Goal: Task Accomplishment & Management: Complete application form

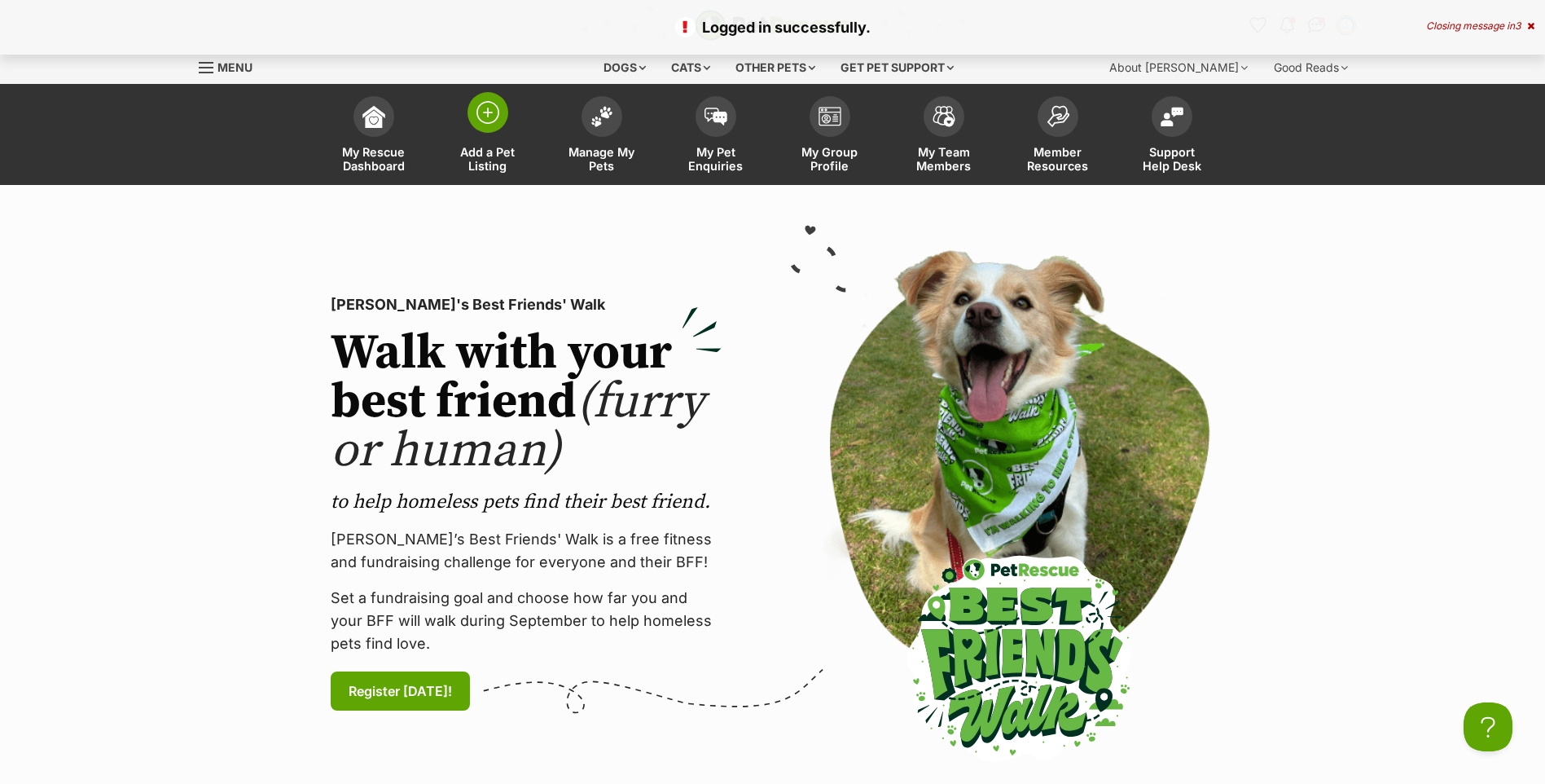
click at [517, 131] on link "Add a Pet Listing" at bounding box center [488, 136] width 114 height 97
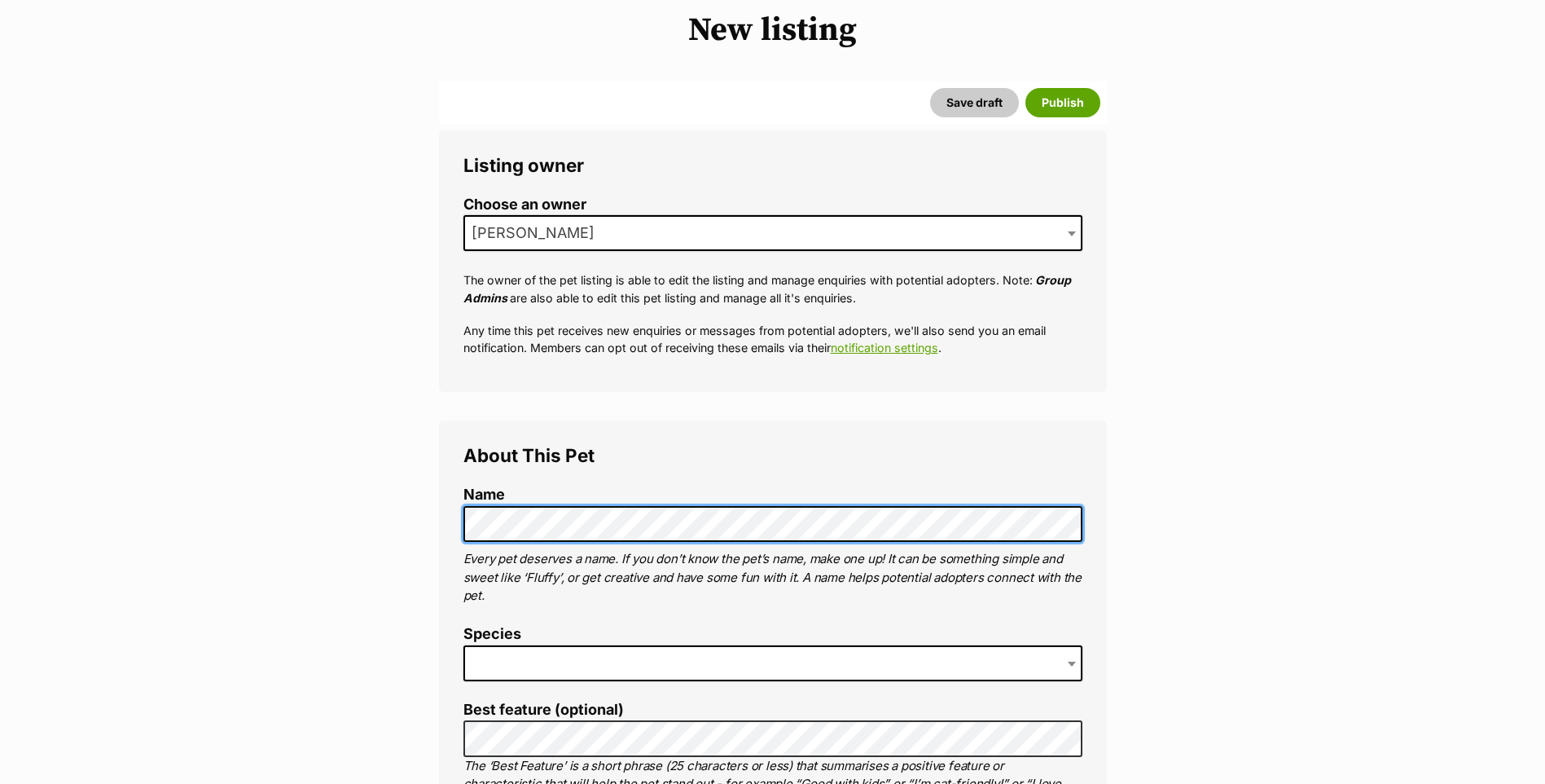
scroll to position [245, 0]
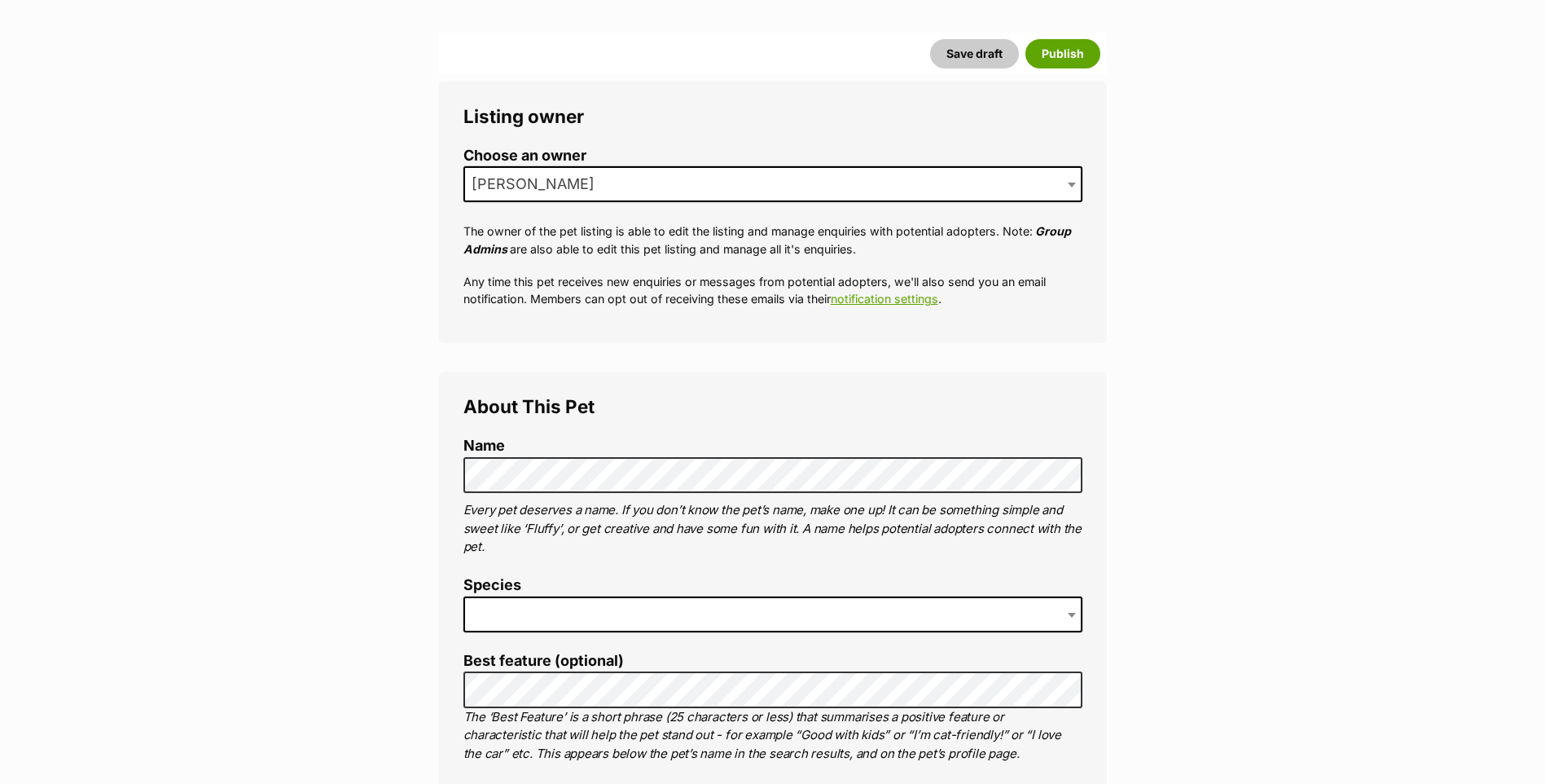
click at [525, 620] on span at bounding box center [773, 614] width 619 height 35
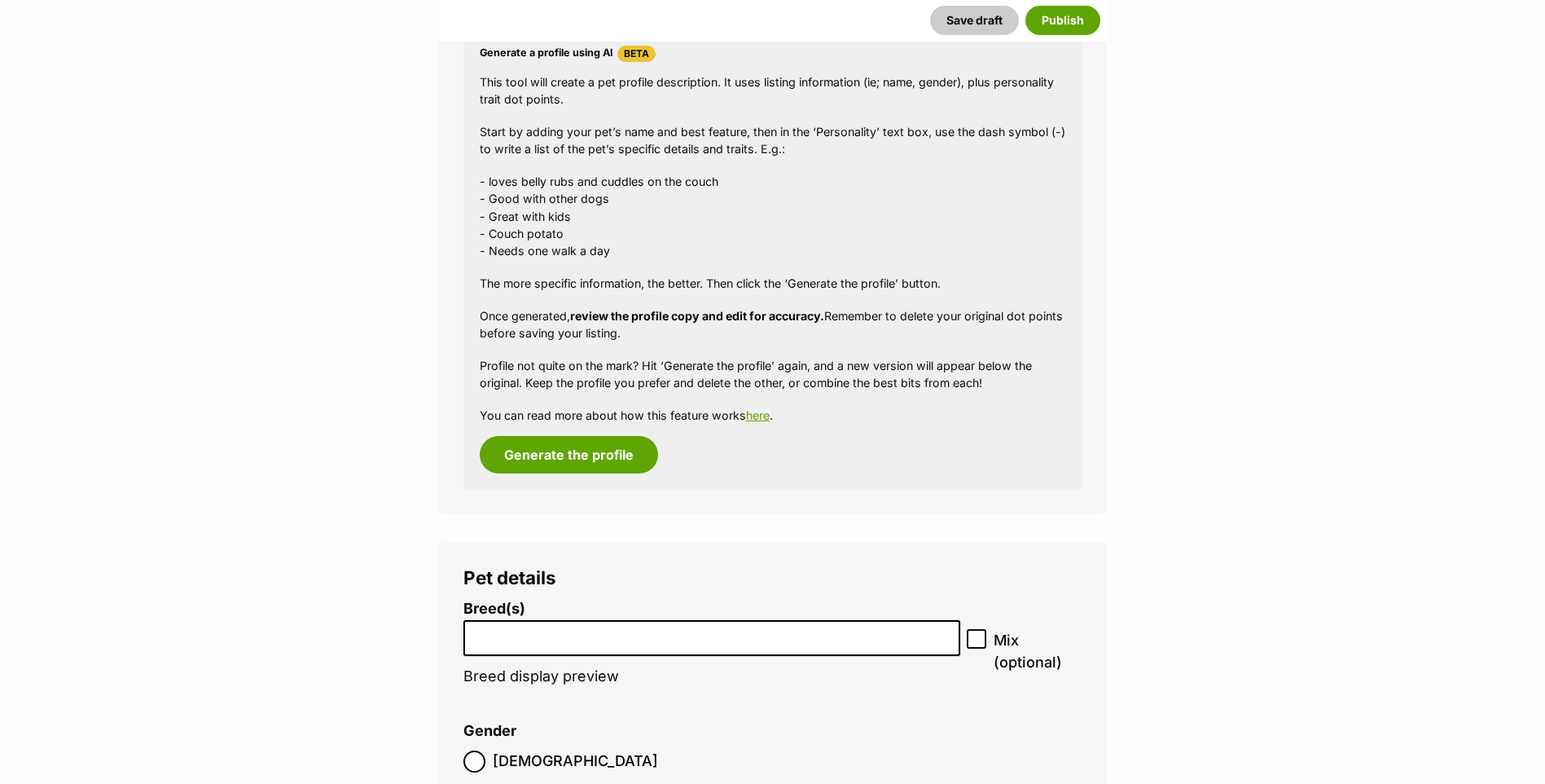
scroll to position [1548, 0]
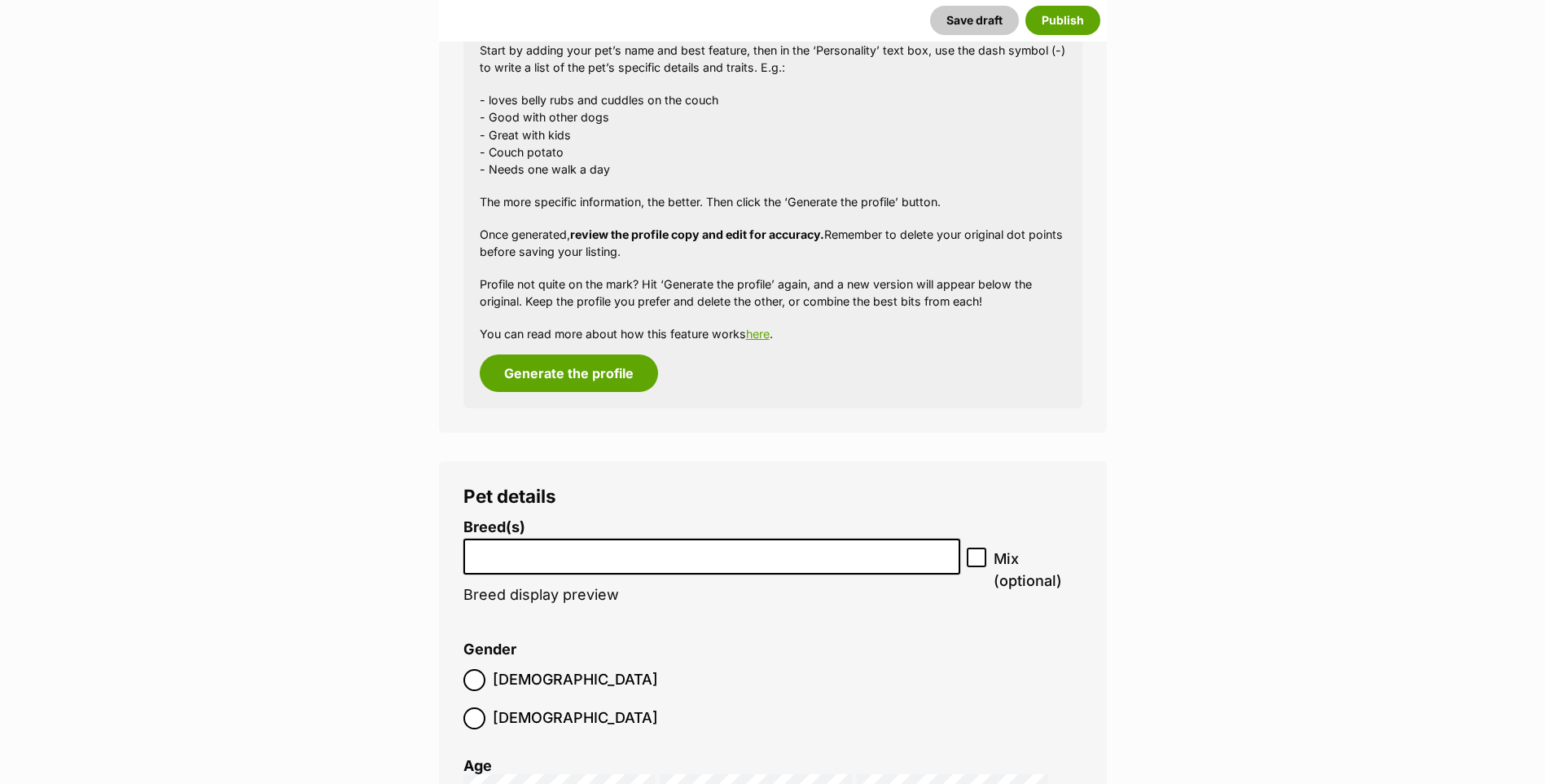
click at [485, 569] on li at bounding box center [712, 557] width 486 height 34
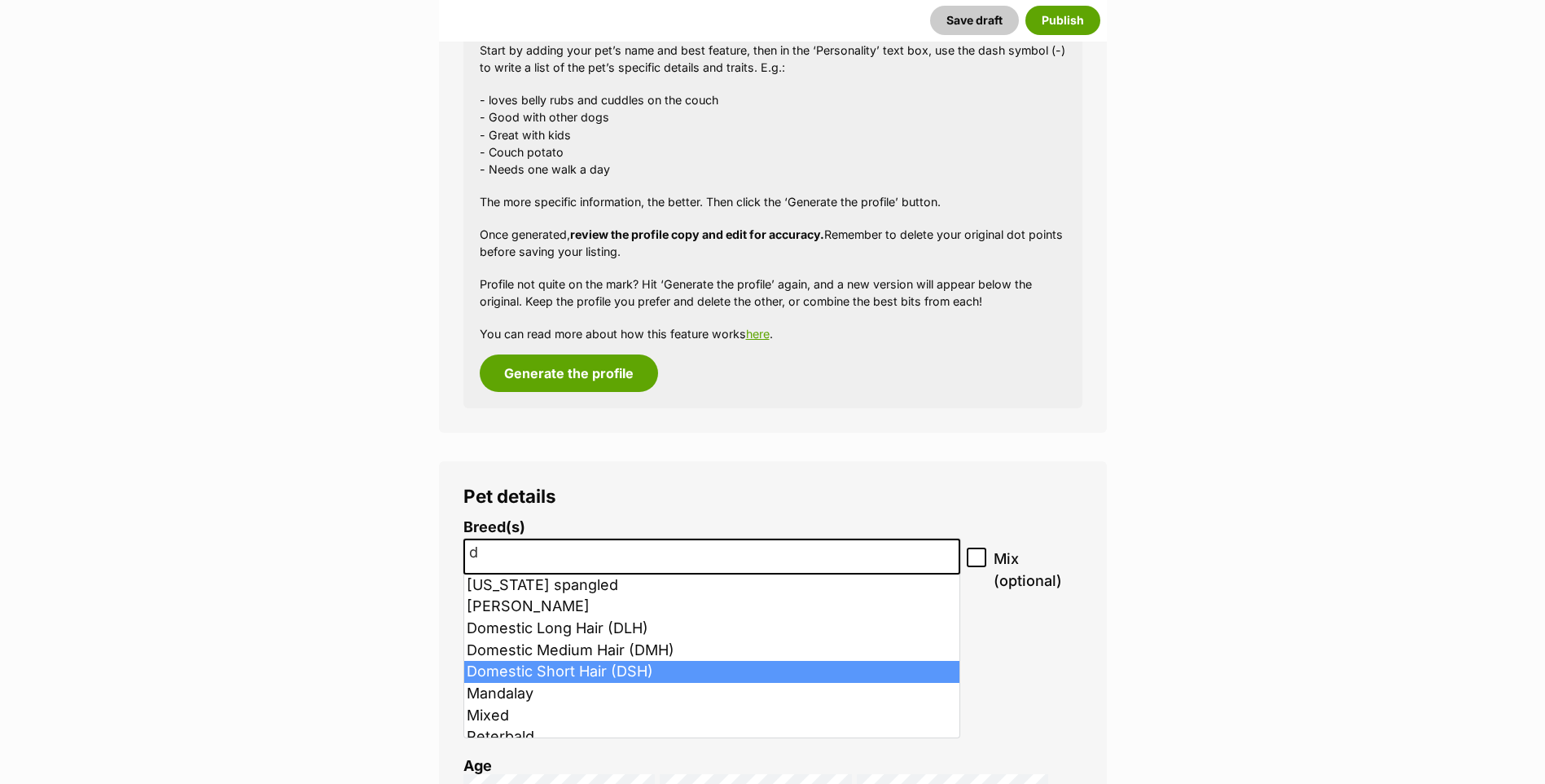
type input "d"
select select "252102"
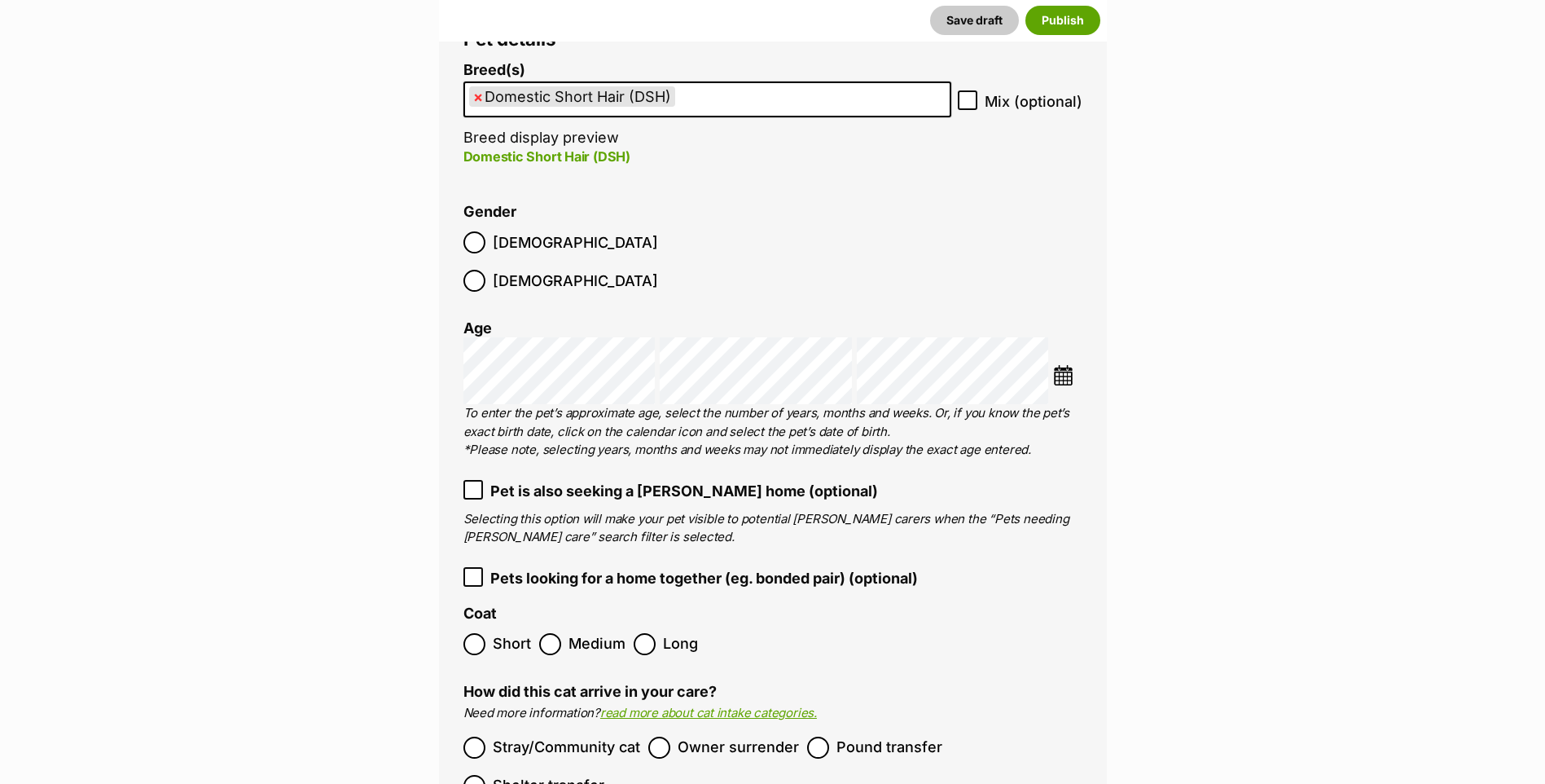
scroll to position [2118, 0]
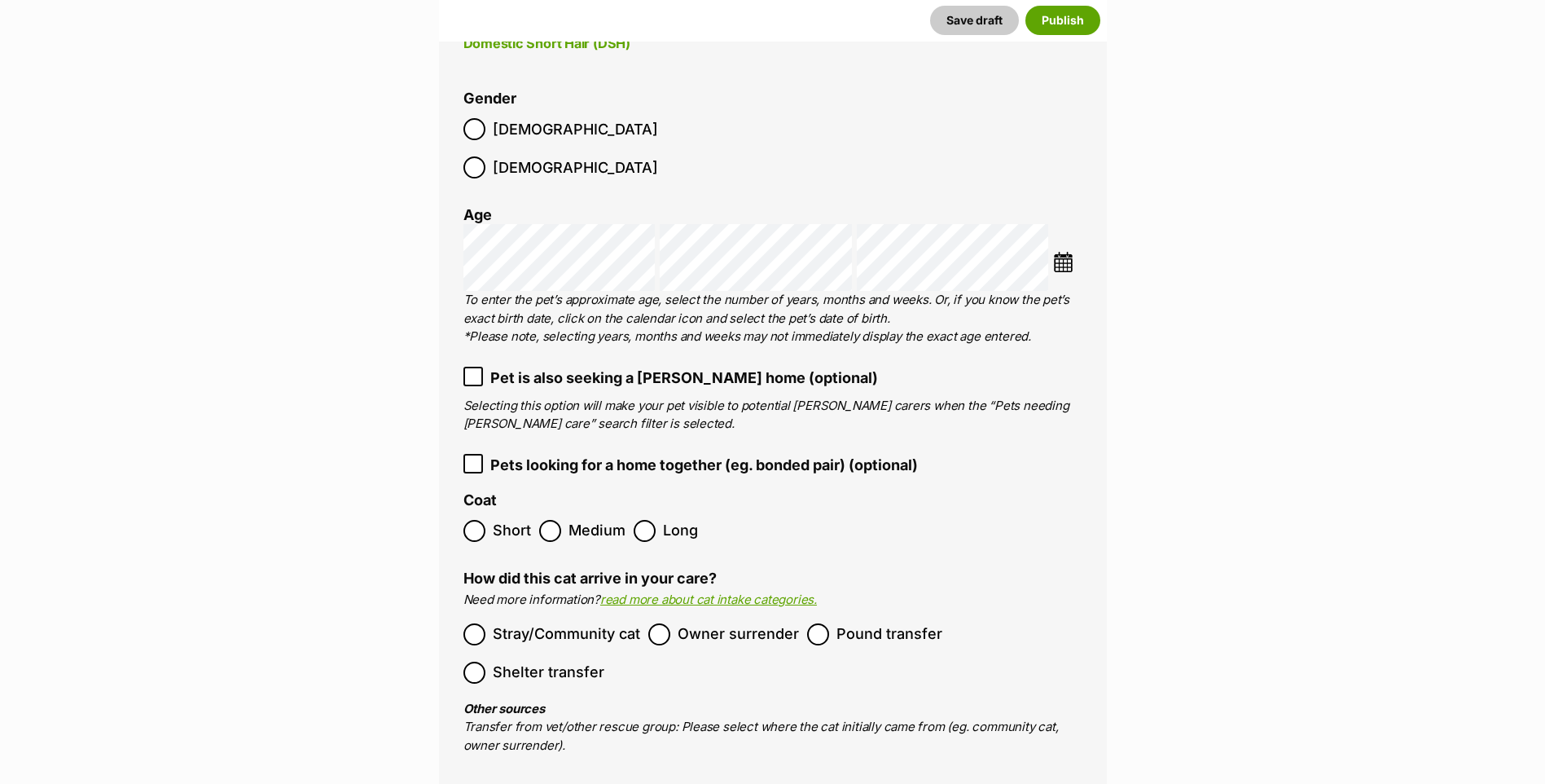
click at [490, 520] on label "Short" at bounding box center [498, 530] width 67 height 22
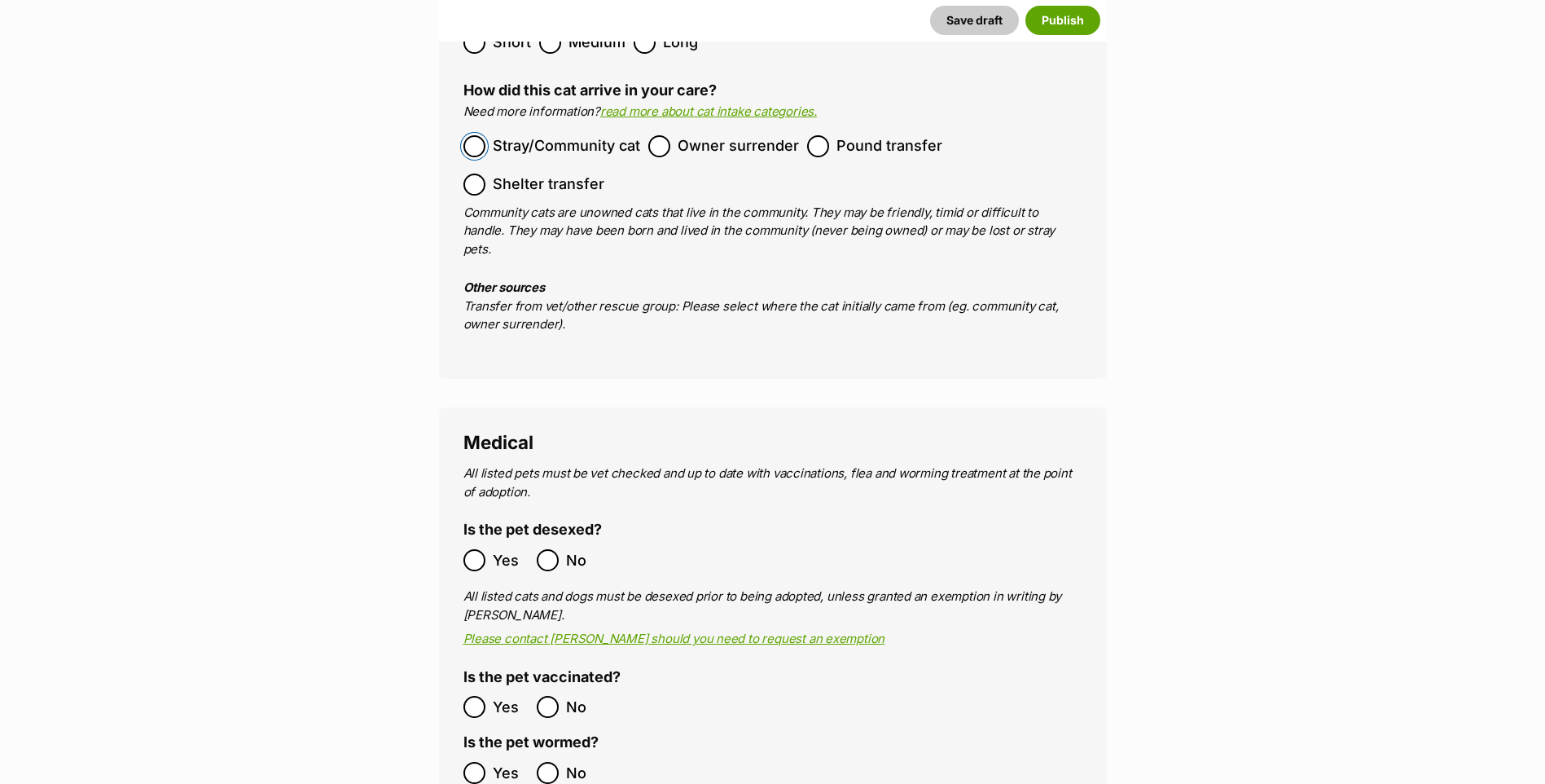
scroll to position [2607, 0]
click at [487, 761] on label "Yes" at bounding box center [496, 772] width 65 height 22
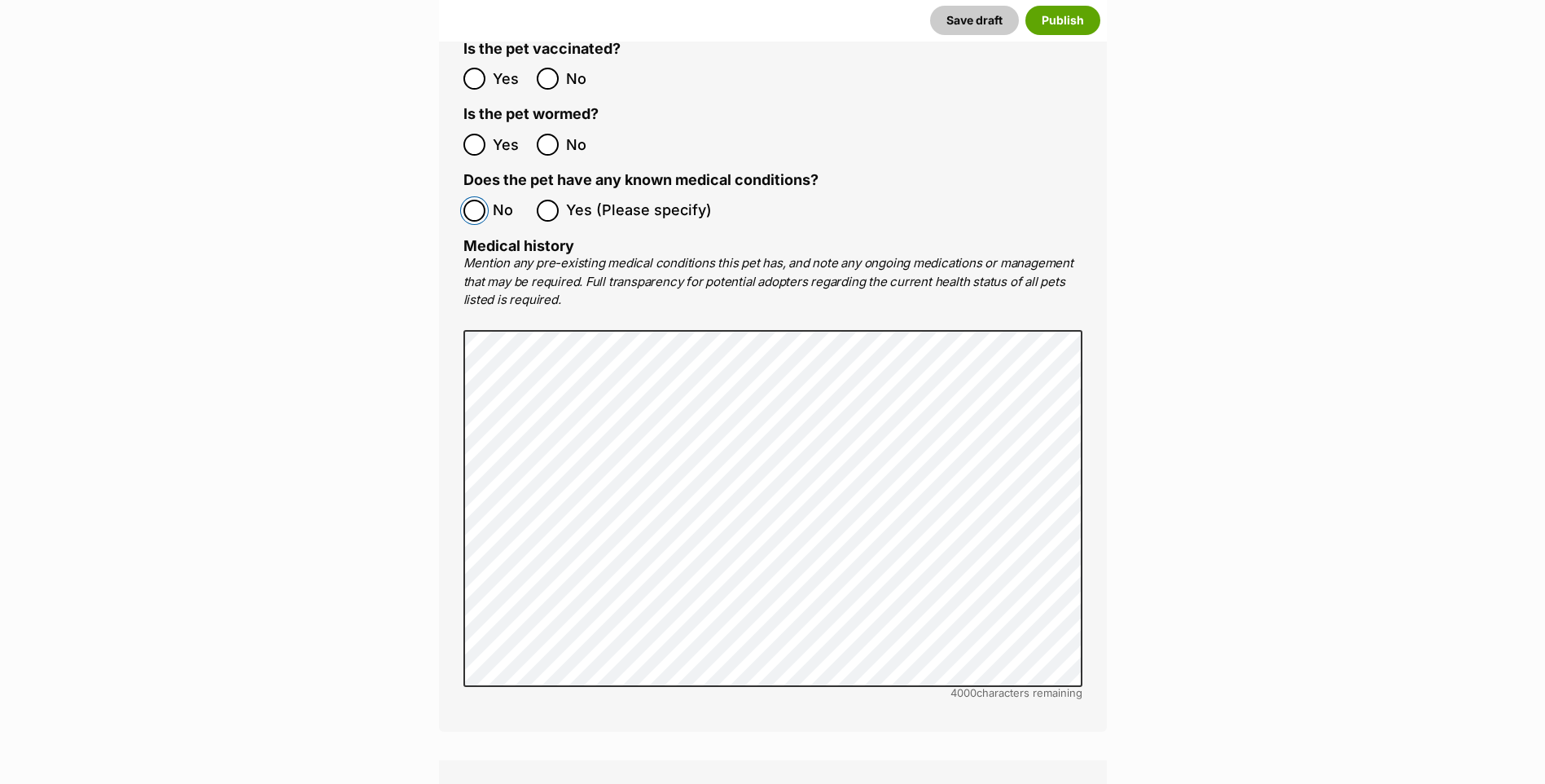
scroll to position [3340, 0]
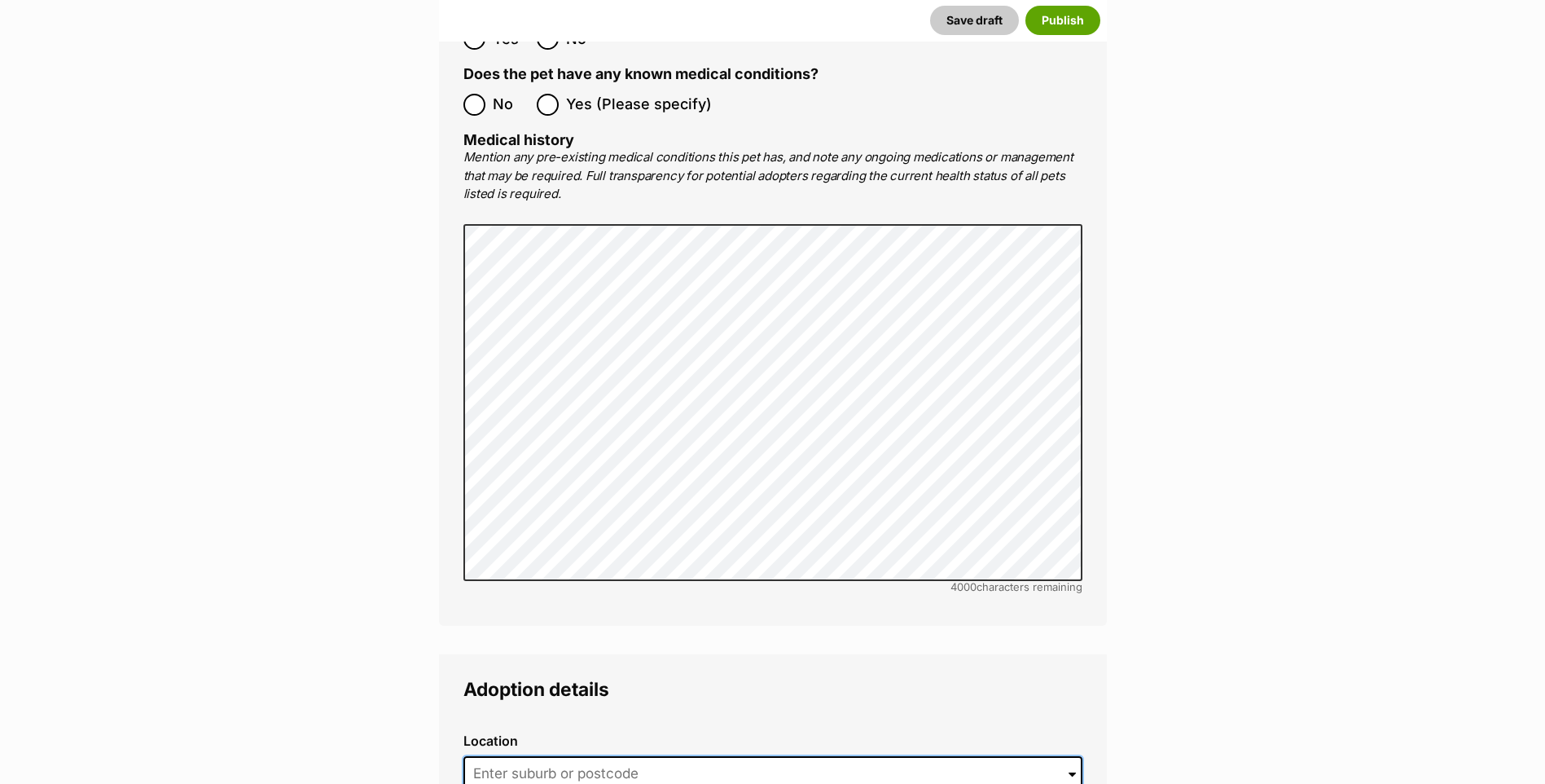
click at [531, 756] on input at bounding box center [773, 773] width 619 height 35
type input "Port Macquarie, New South Wales, 2444"
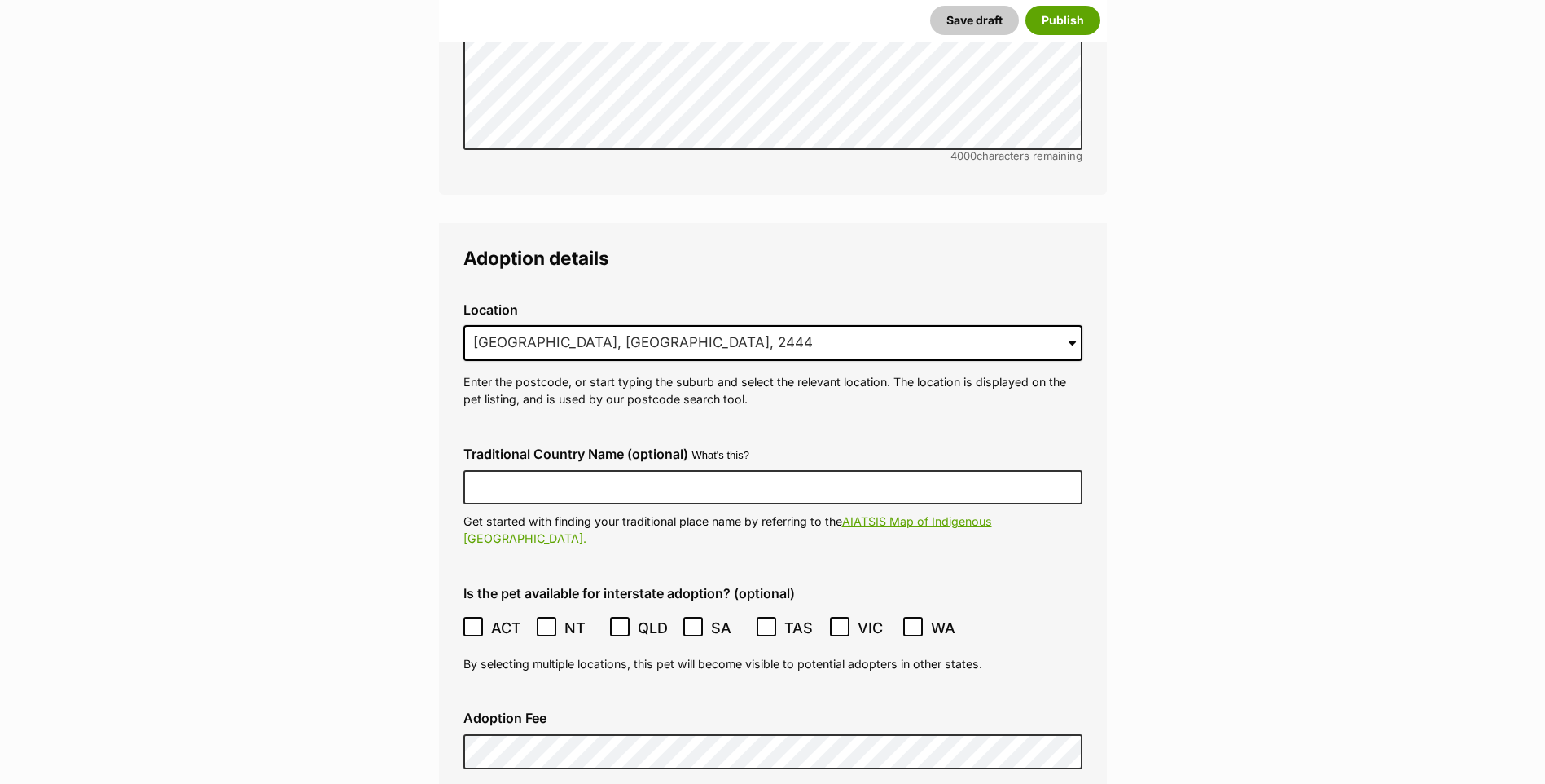
scroll to position [3829, 0]
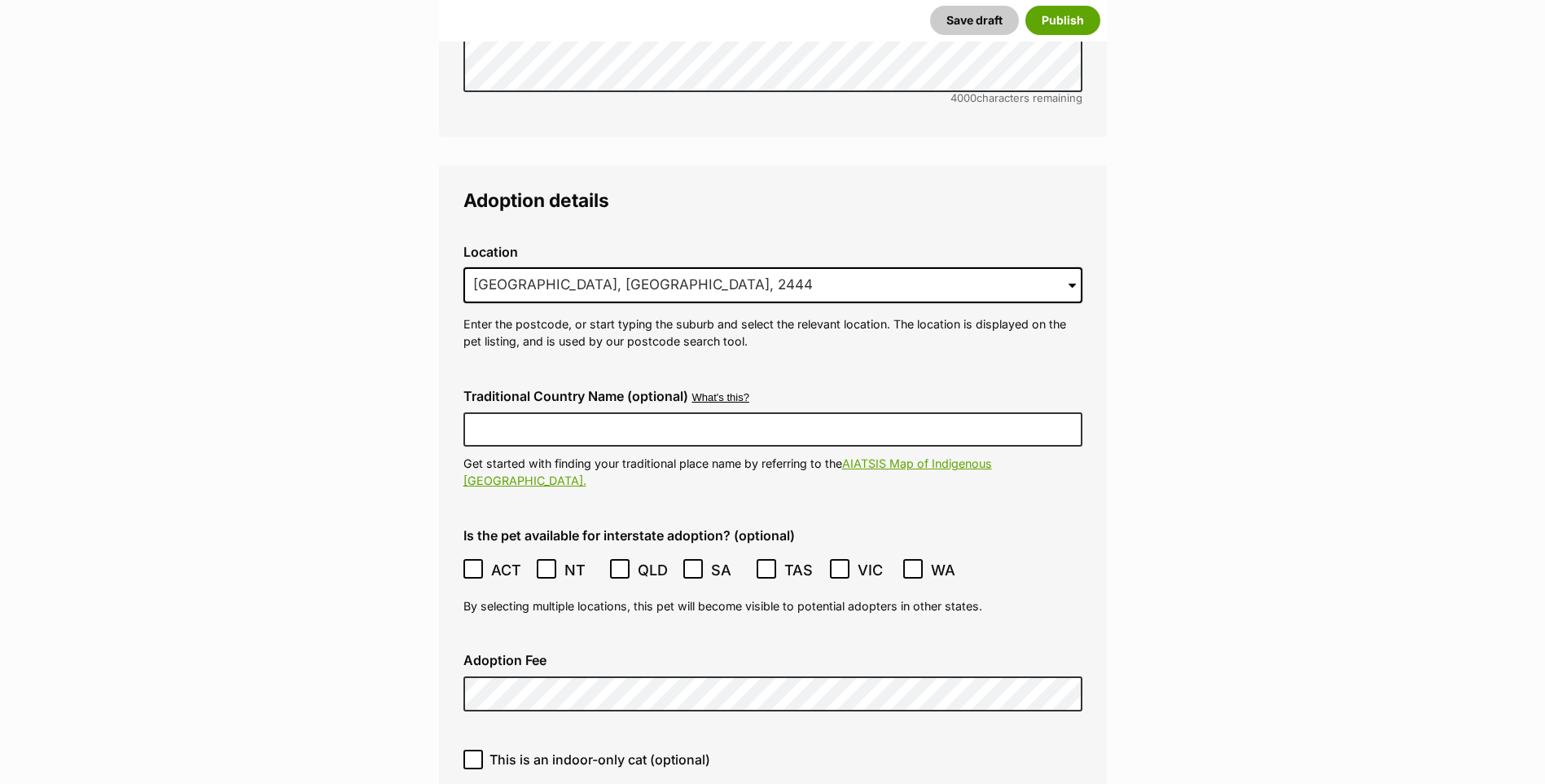
click at [533, 653] on label "Adoption Fee" at bounding box center [773, 660] width 619 height 15
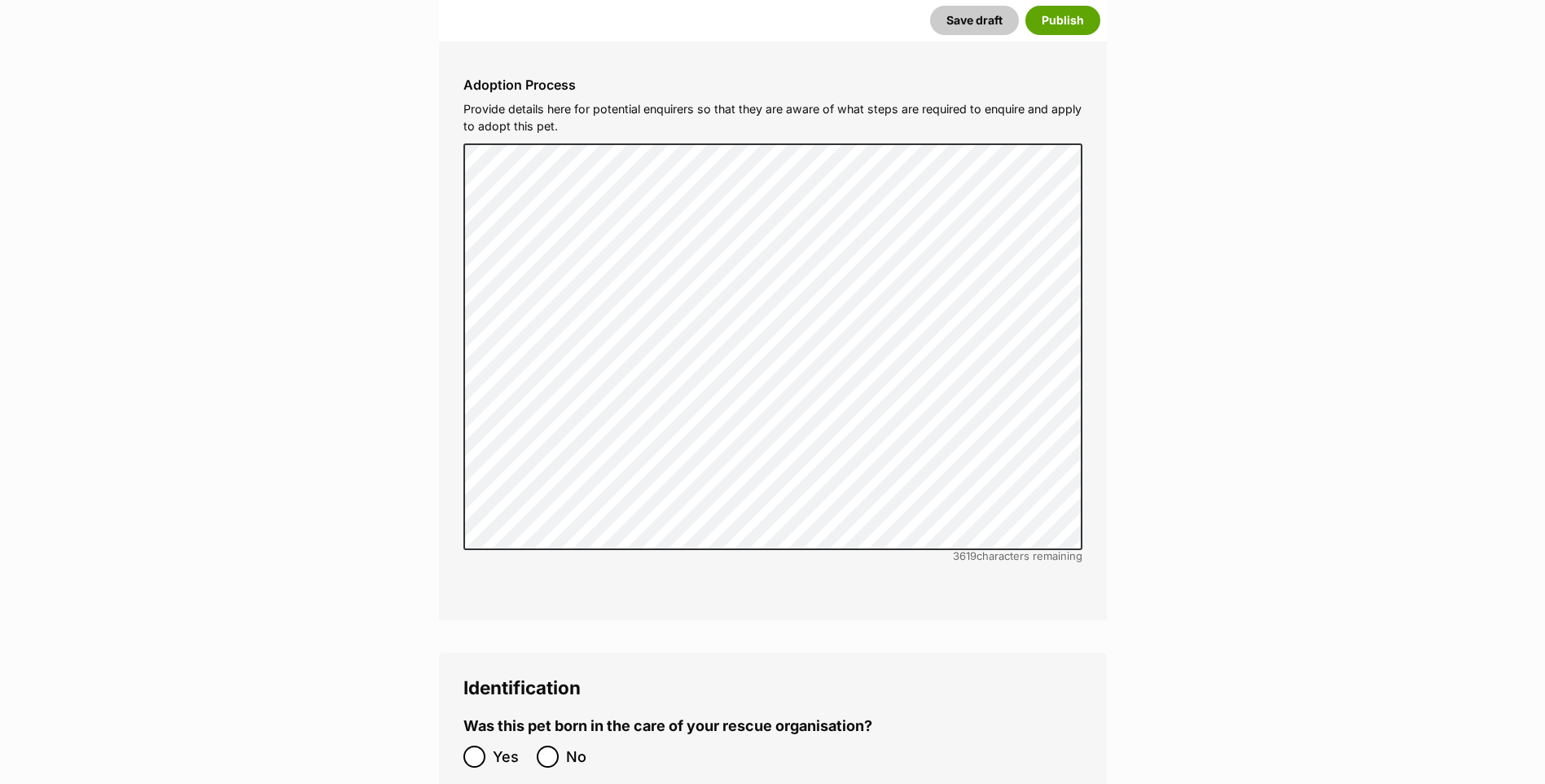
scroll to position [5051, 0]
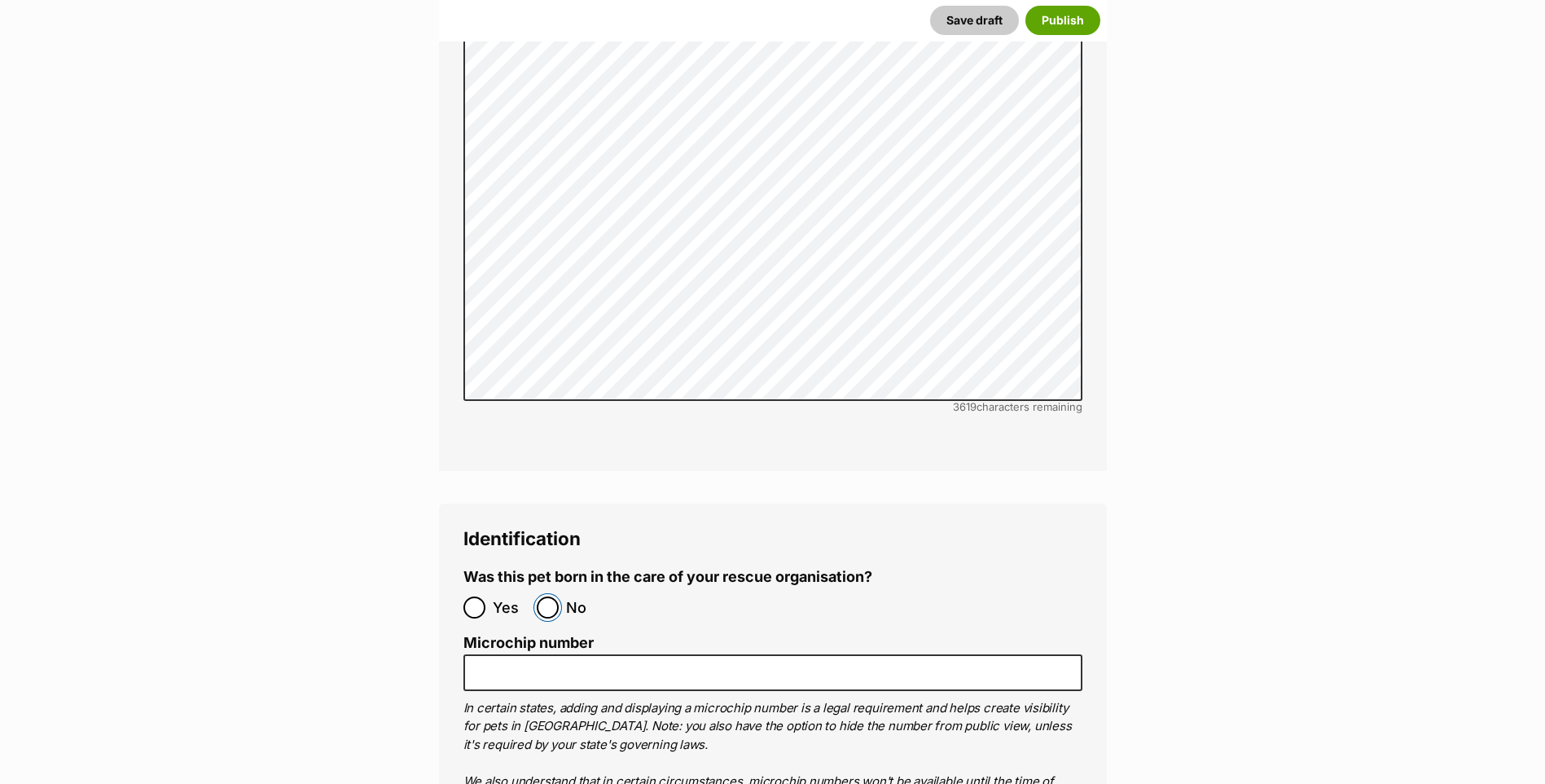
click at [553, 596] on input "No" at bounding box center [547, 607] width 22 height 22
radio input "true"
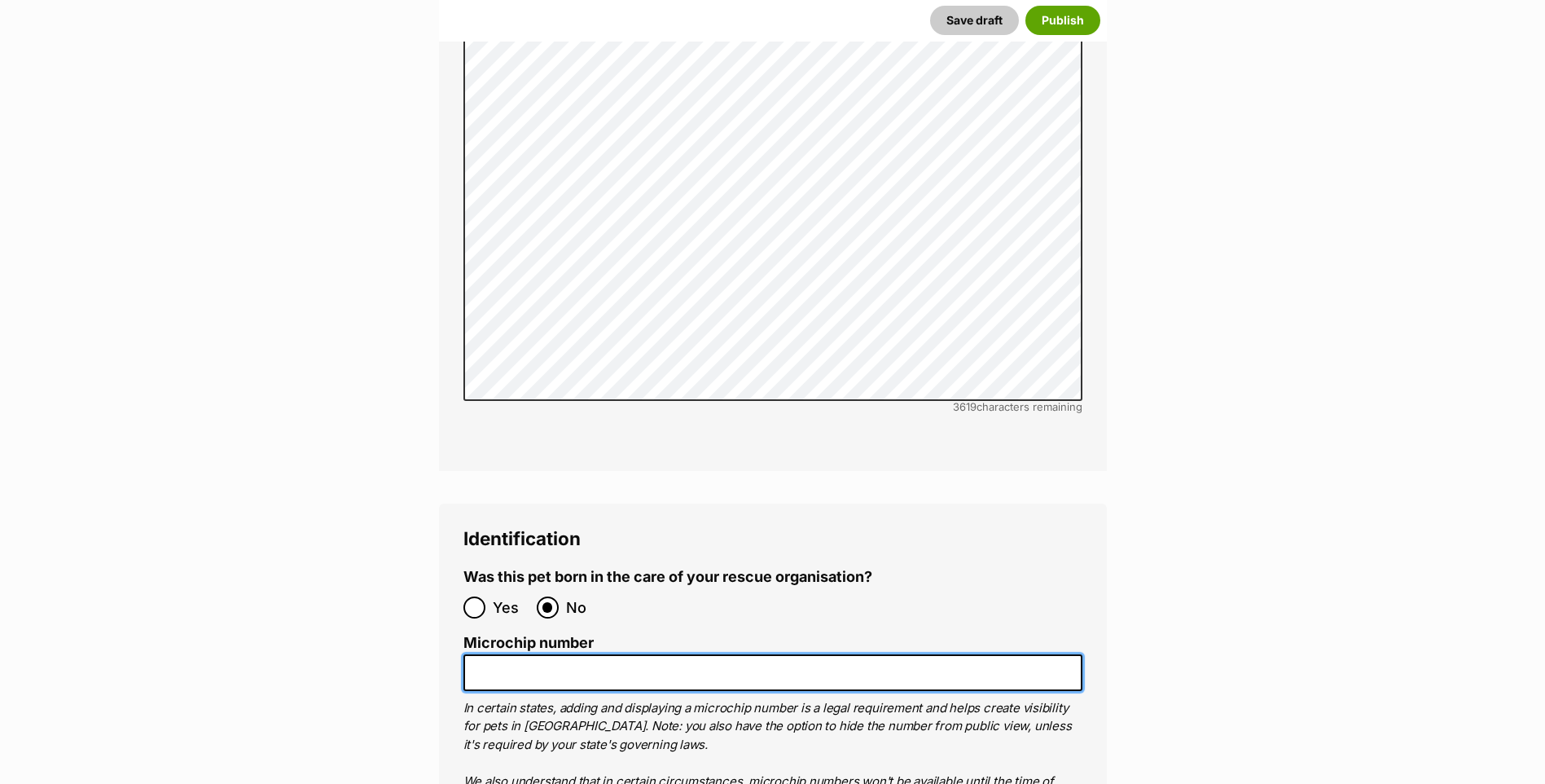
click at [545, 655] on input "Microchip number" at bounding box center [773, 672] width 619 height 36
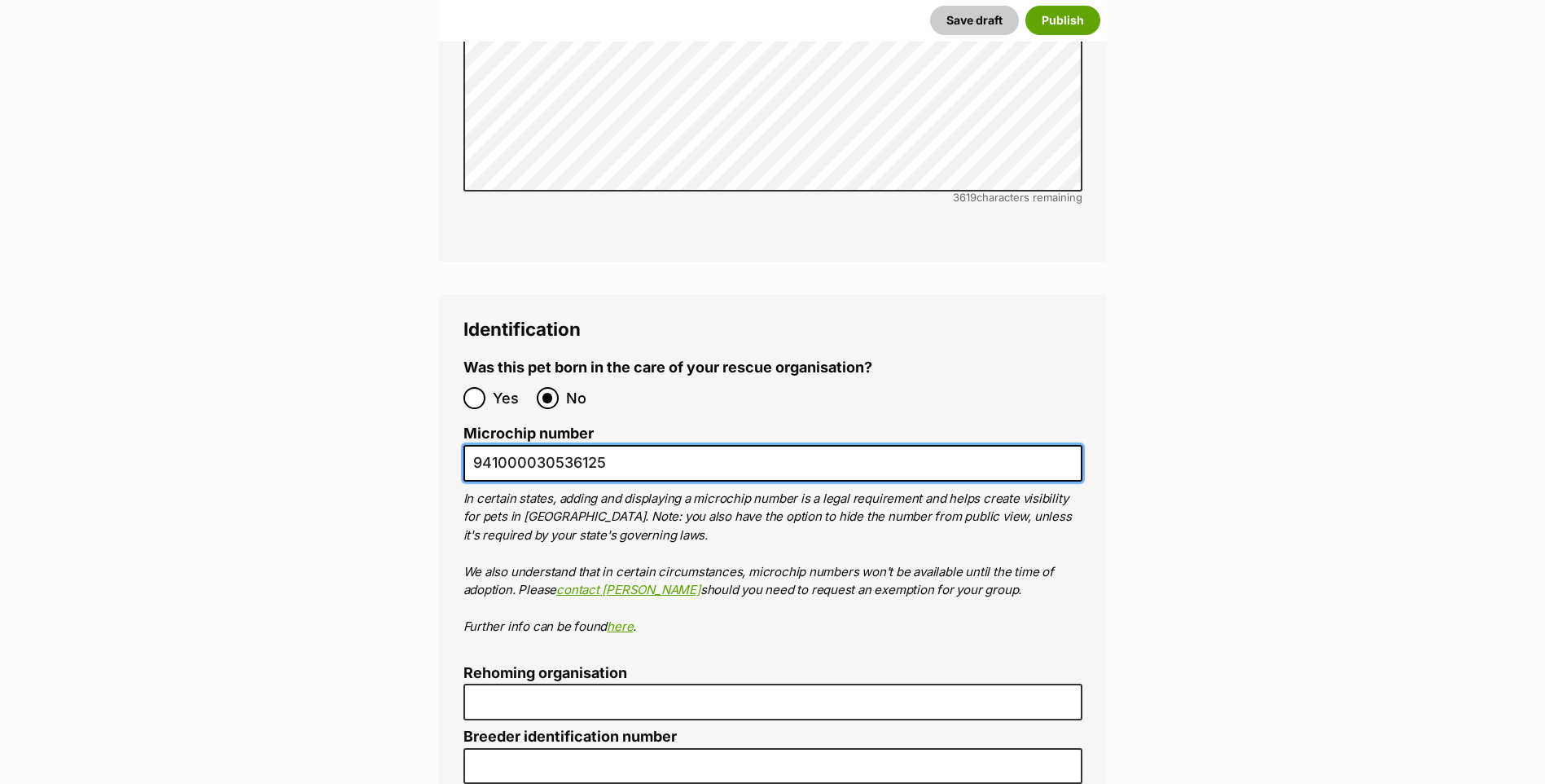
scroll to position [5295, 0]
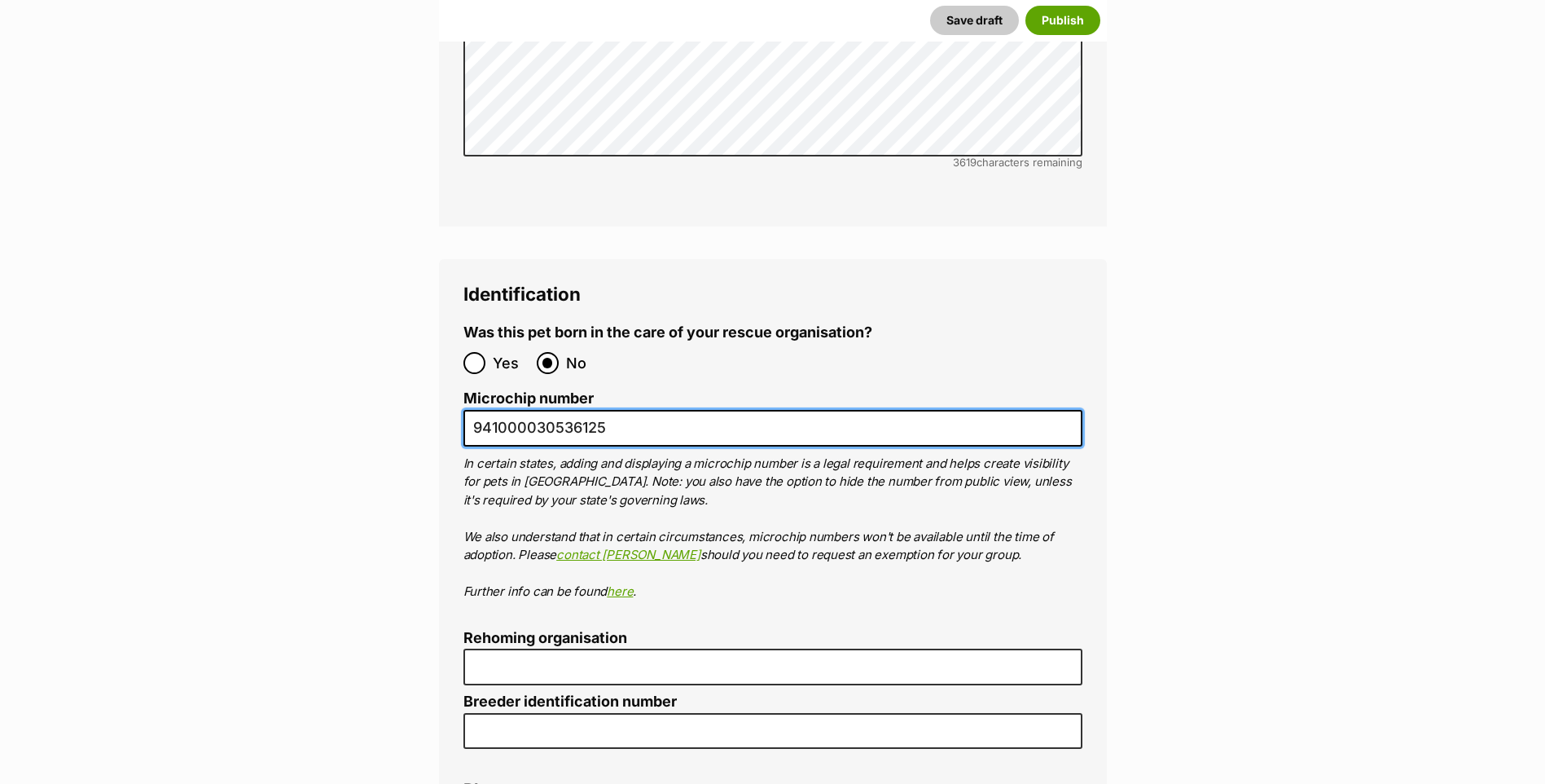
type input "941000030536125"
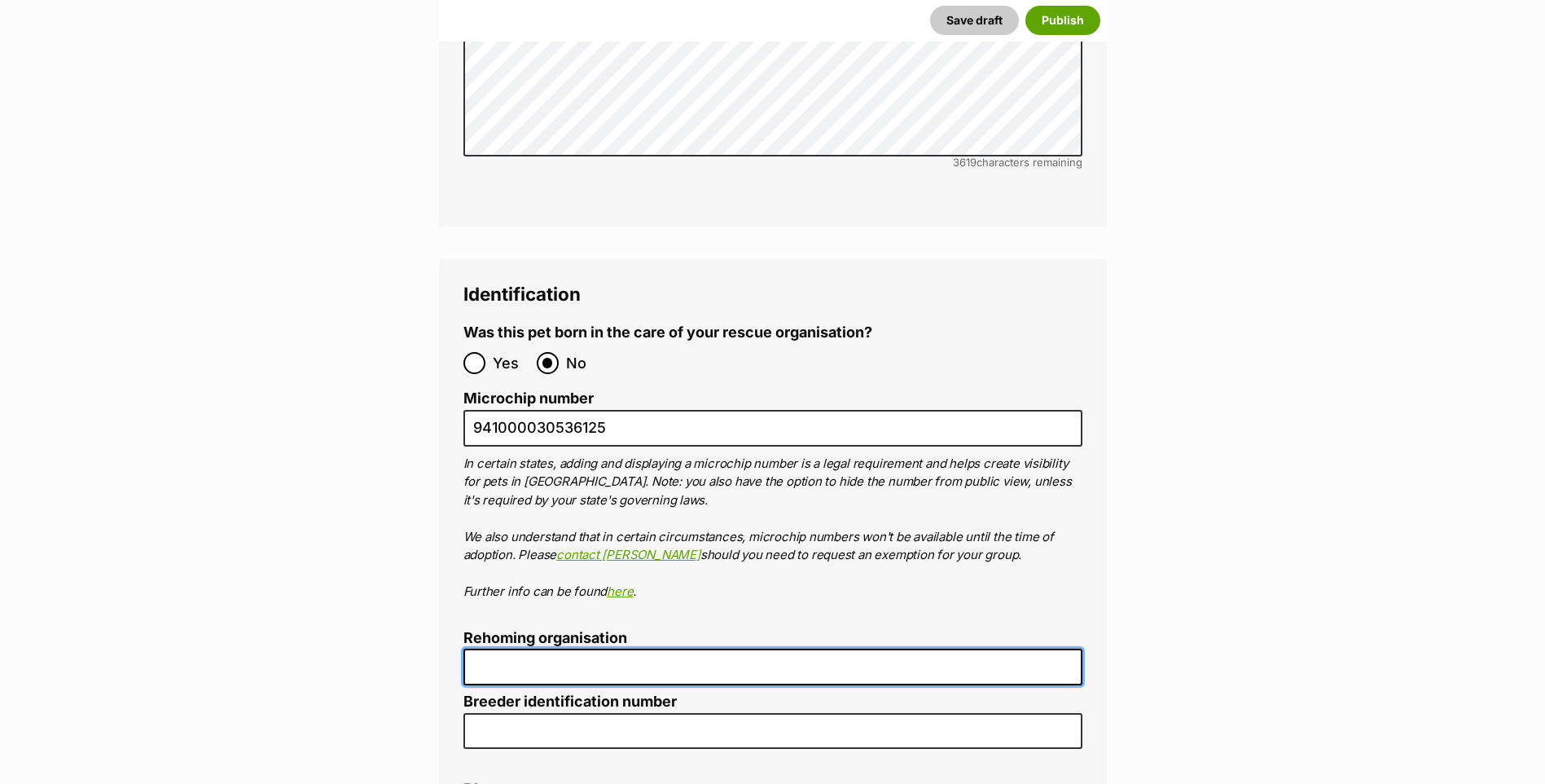
click at [644, 648] on input "Rehoming organisation" at bounding box center [773, 666] width 619 height 36
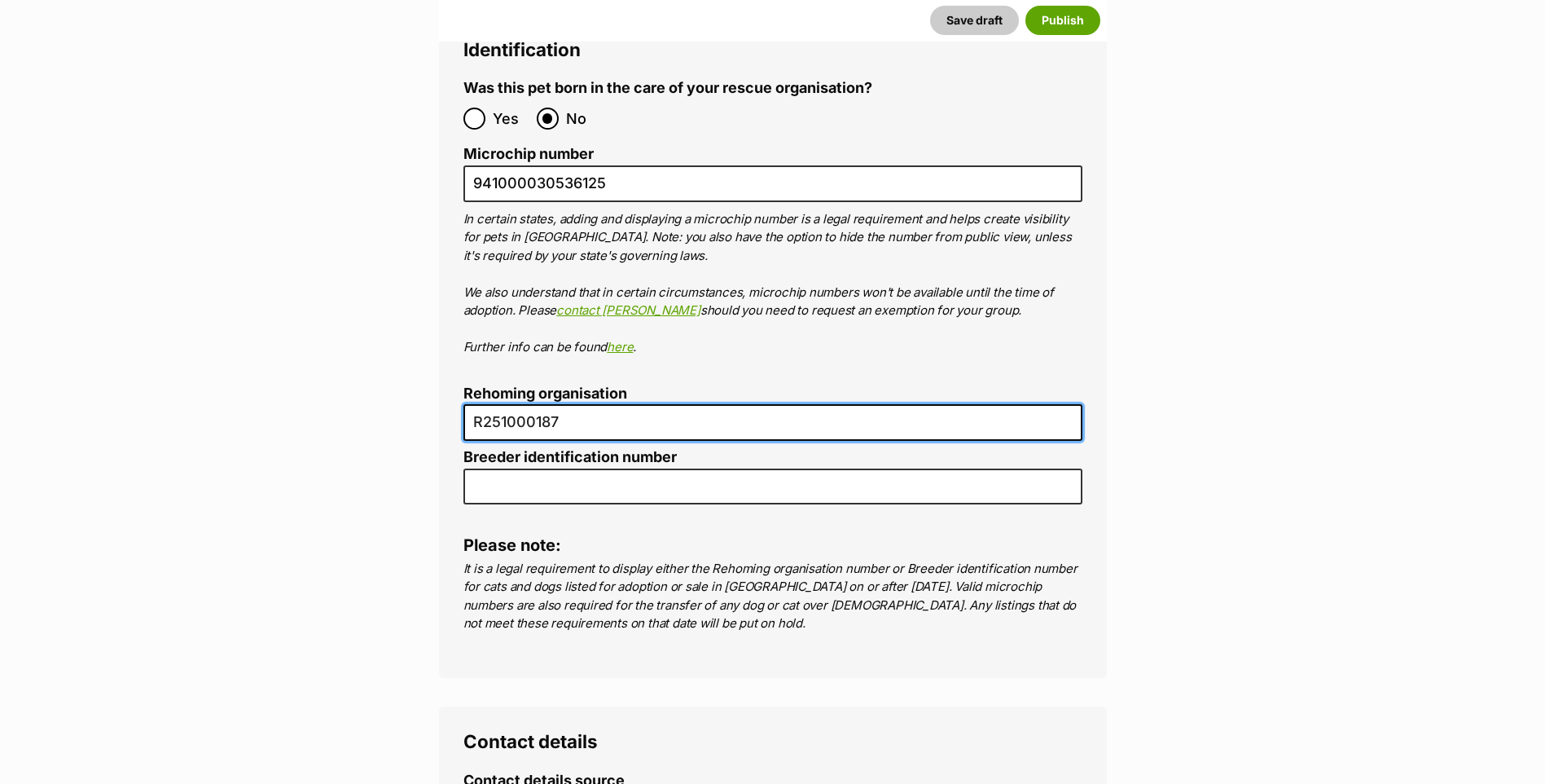
scroll to position [5865, 0]
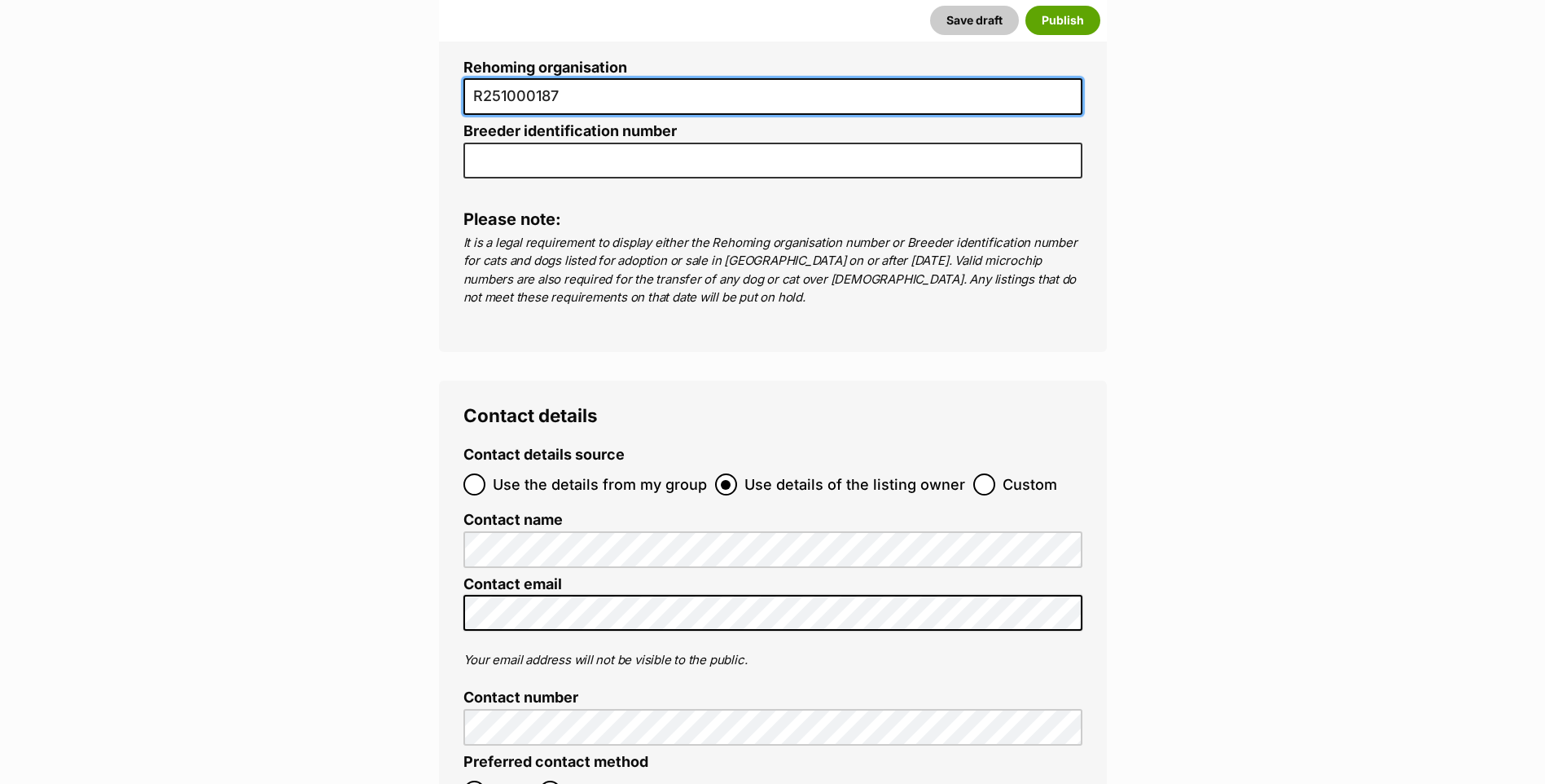
type input "R251000187"
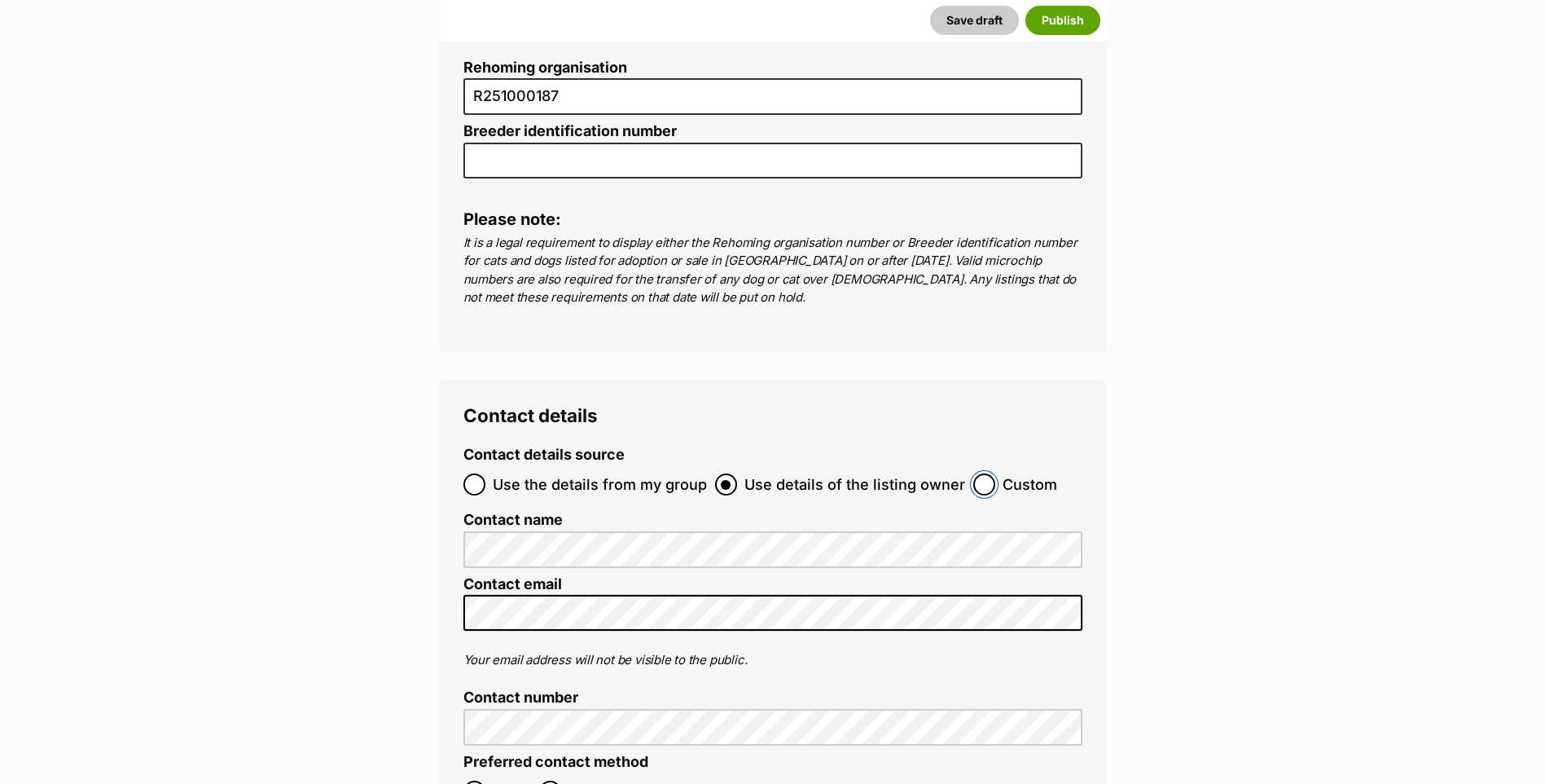
click at [984, 474] on input "Custom" at bounding box center [984, 484] width 22 height 22
radio input "true"
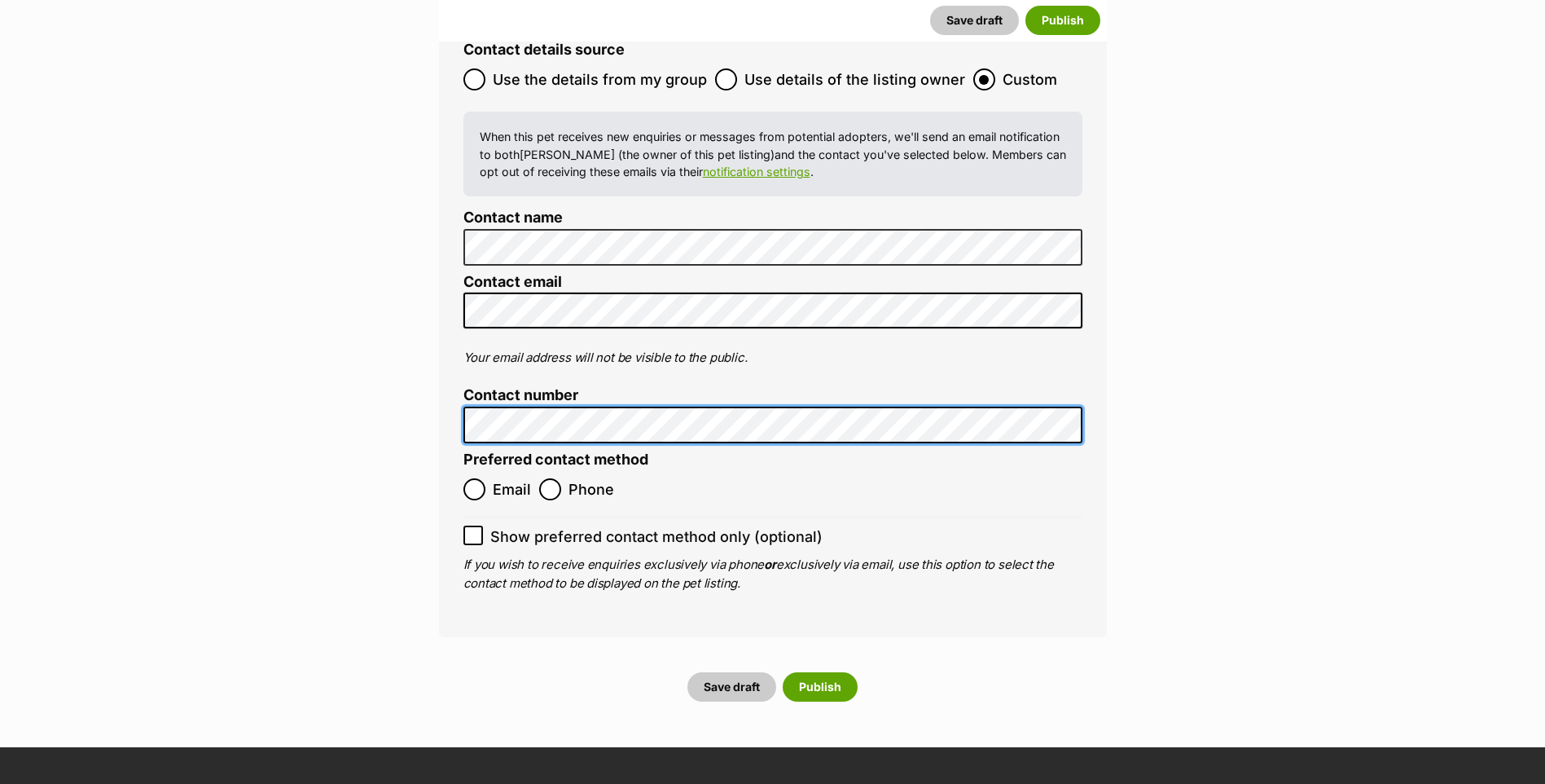
scroll to position [6272, 0]
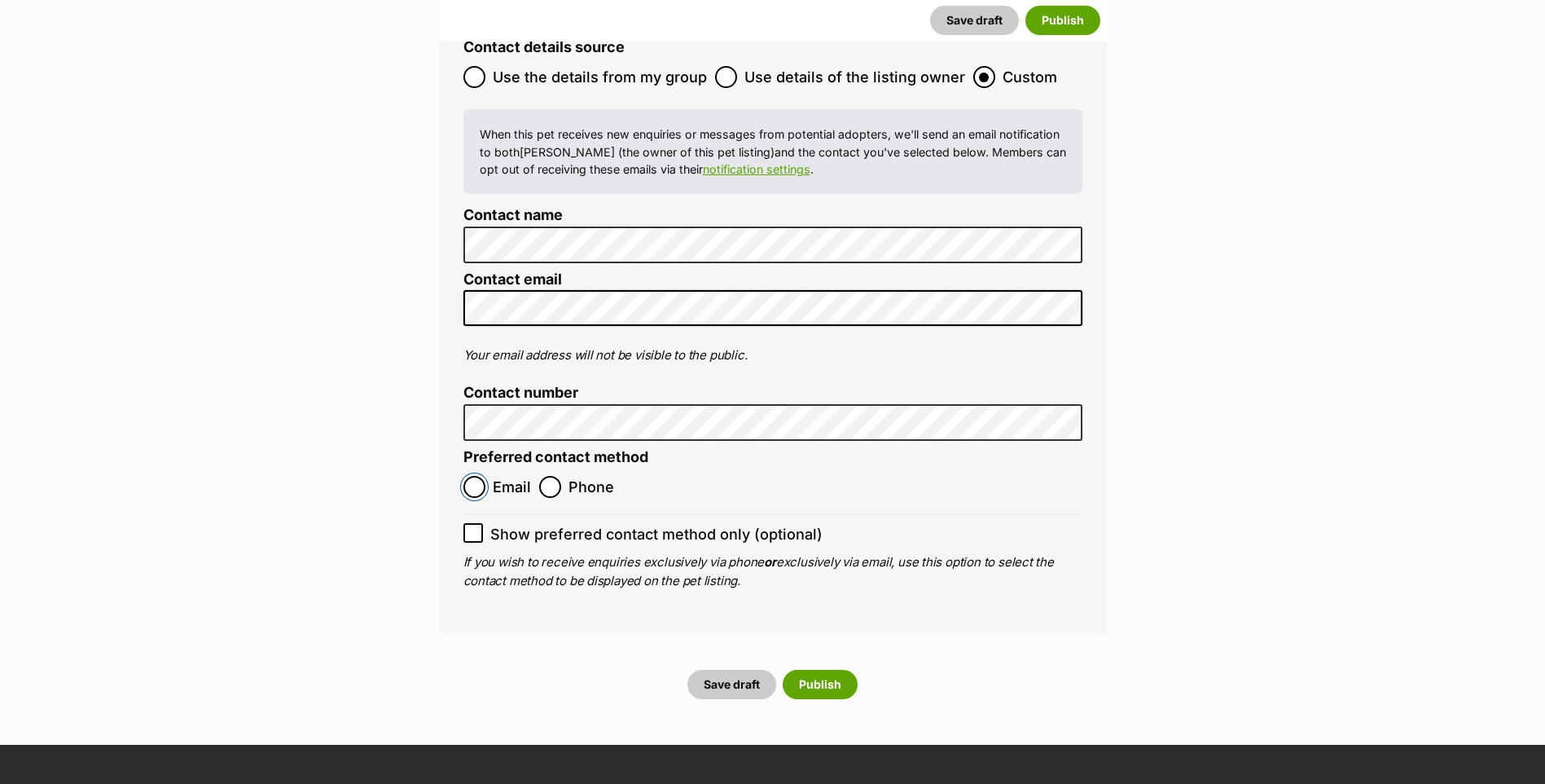
click at [479, 475] on input "Email" at bounding box center [474, 486] width 22 height 22
radio input "true"
click at [811, 670] on button "Publish" at bounding box center [820, 684] width 75 height 29
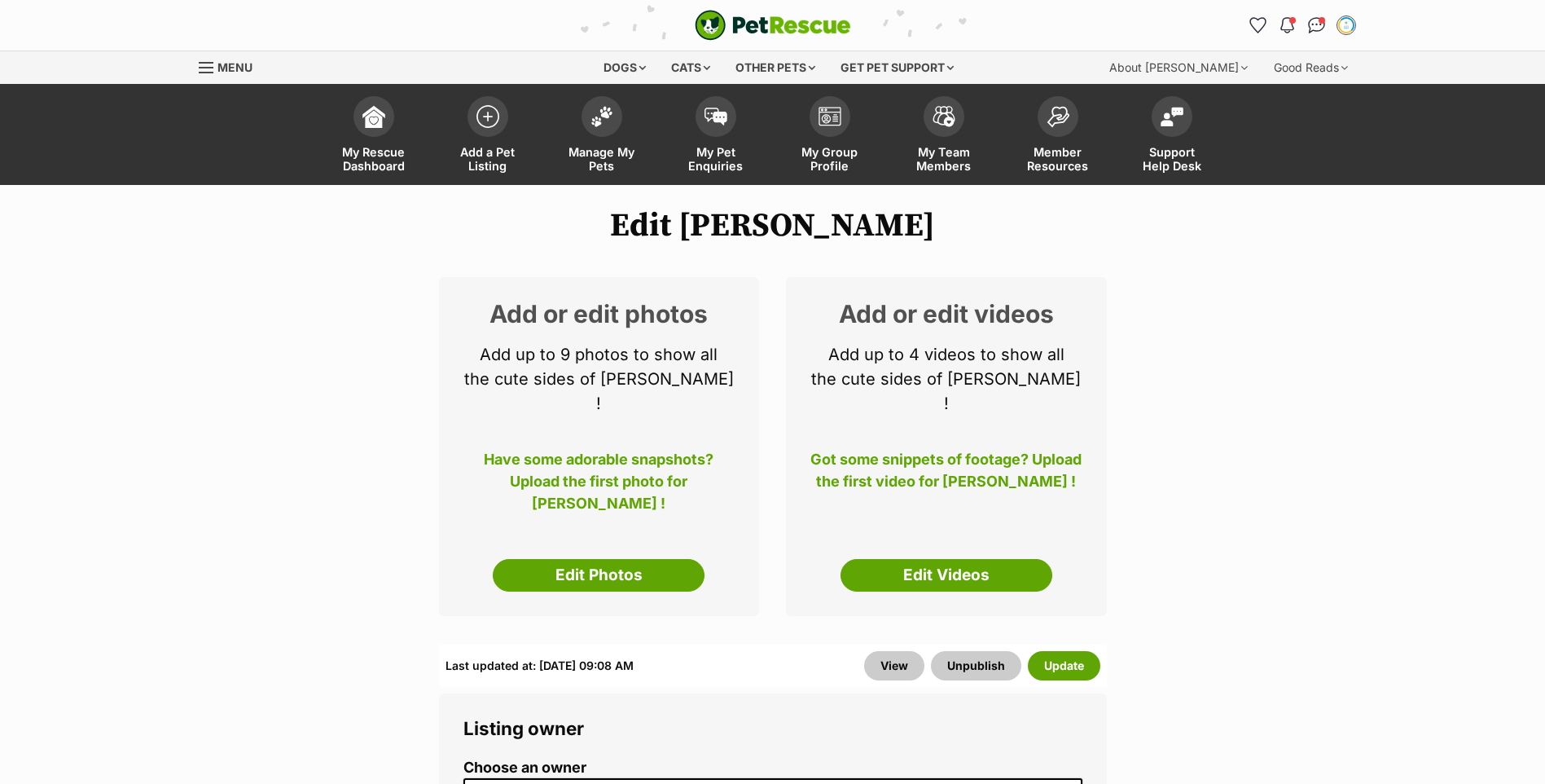
click at [600, 580] on div "Add or edit photos Add up to 9 photos to show all the cute sides of Enid ! Have…" at bounding box center [600, 446] width 321 height 339
click at [601, 559] on link "Edit Photos" at bounding box center [599, 575] width 212 height 33
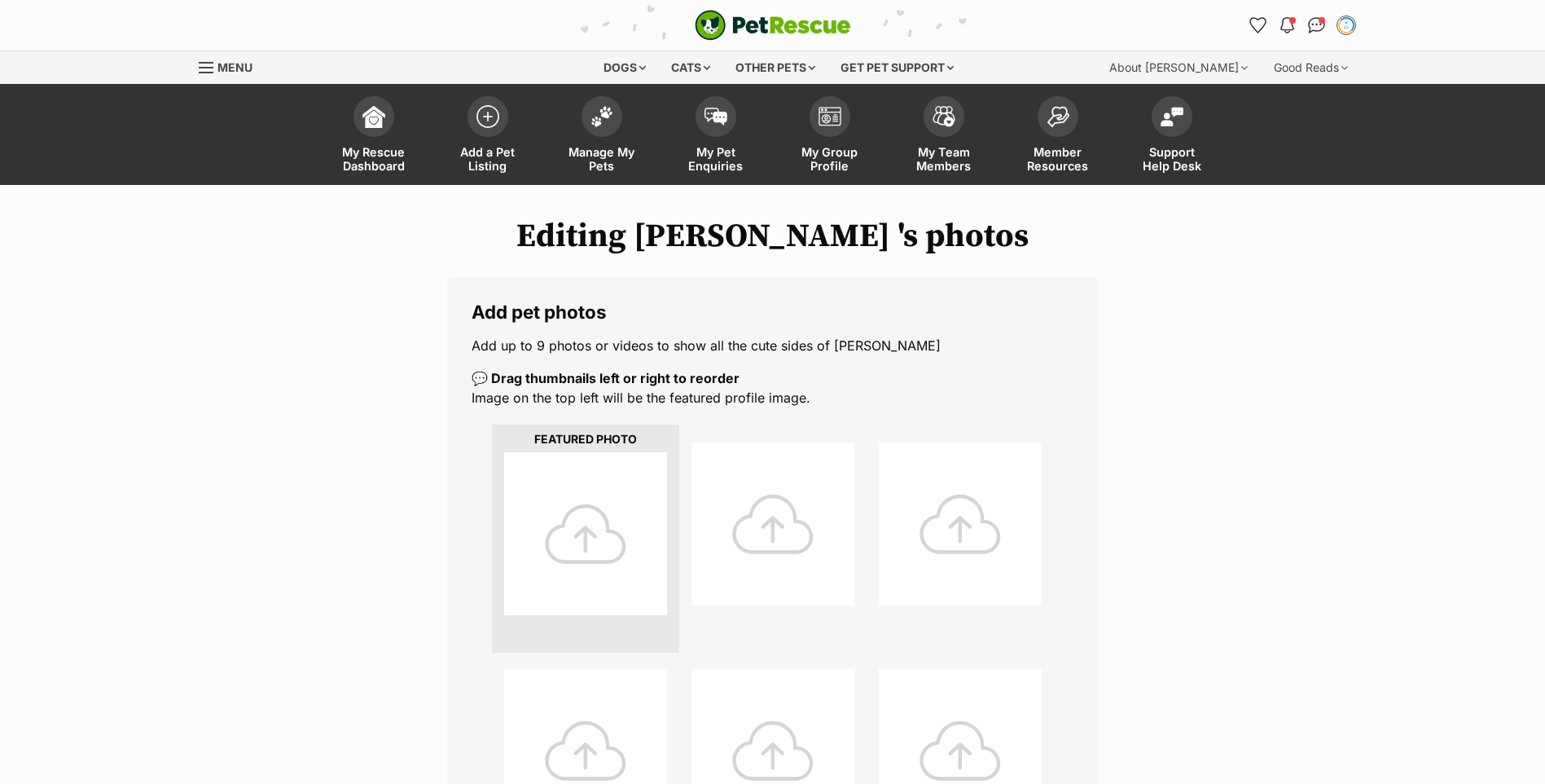
click at [552, 520] on div at bounding box center [586, 534] width 163 height 163
click at [564, 503] on div at bounding box center [586, 534] width 163 height 163
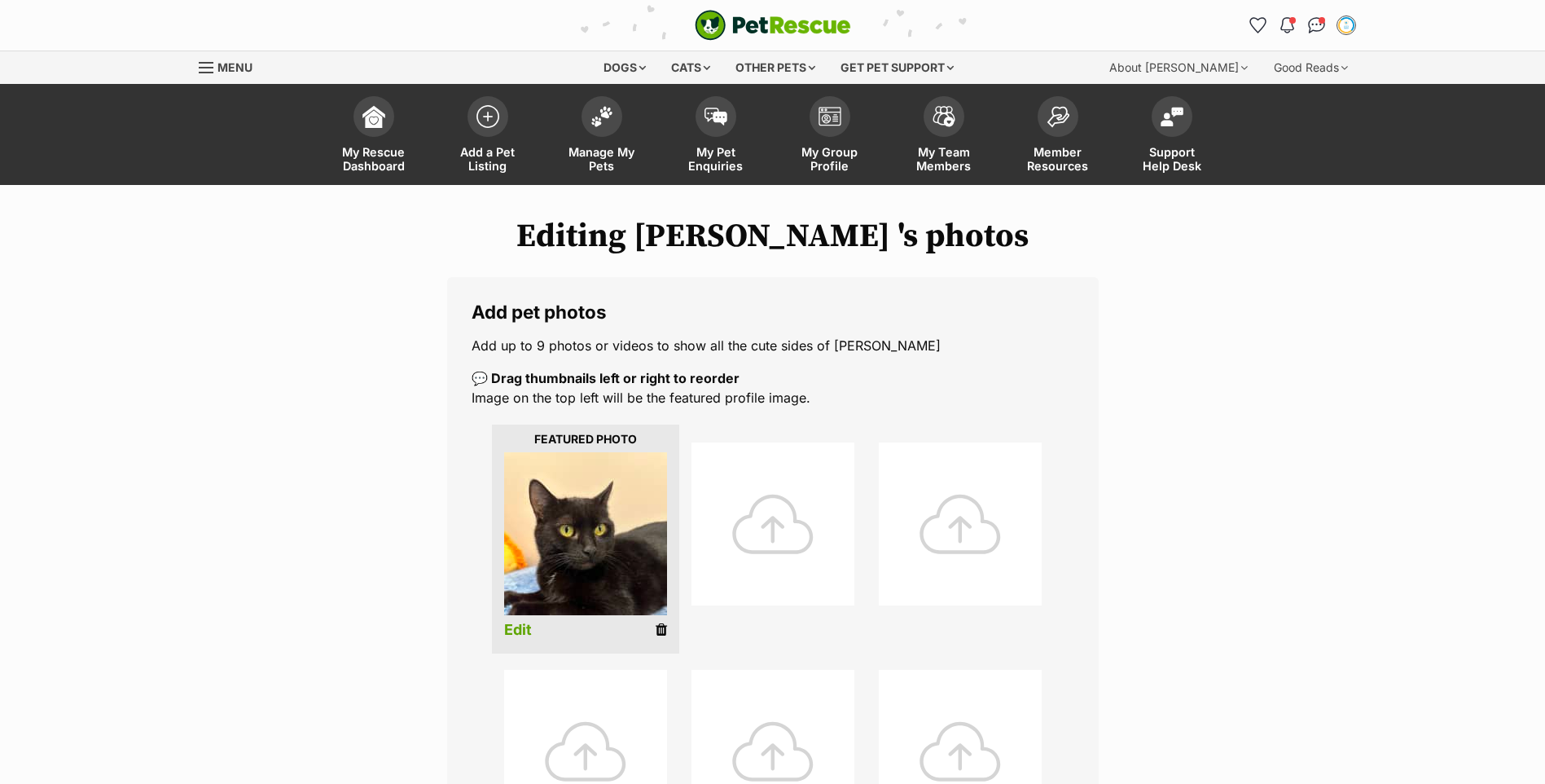
click at [789, 550] on div at bounding box center [773, 524] width 163 height 163
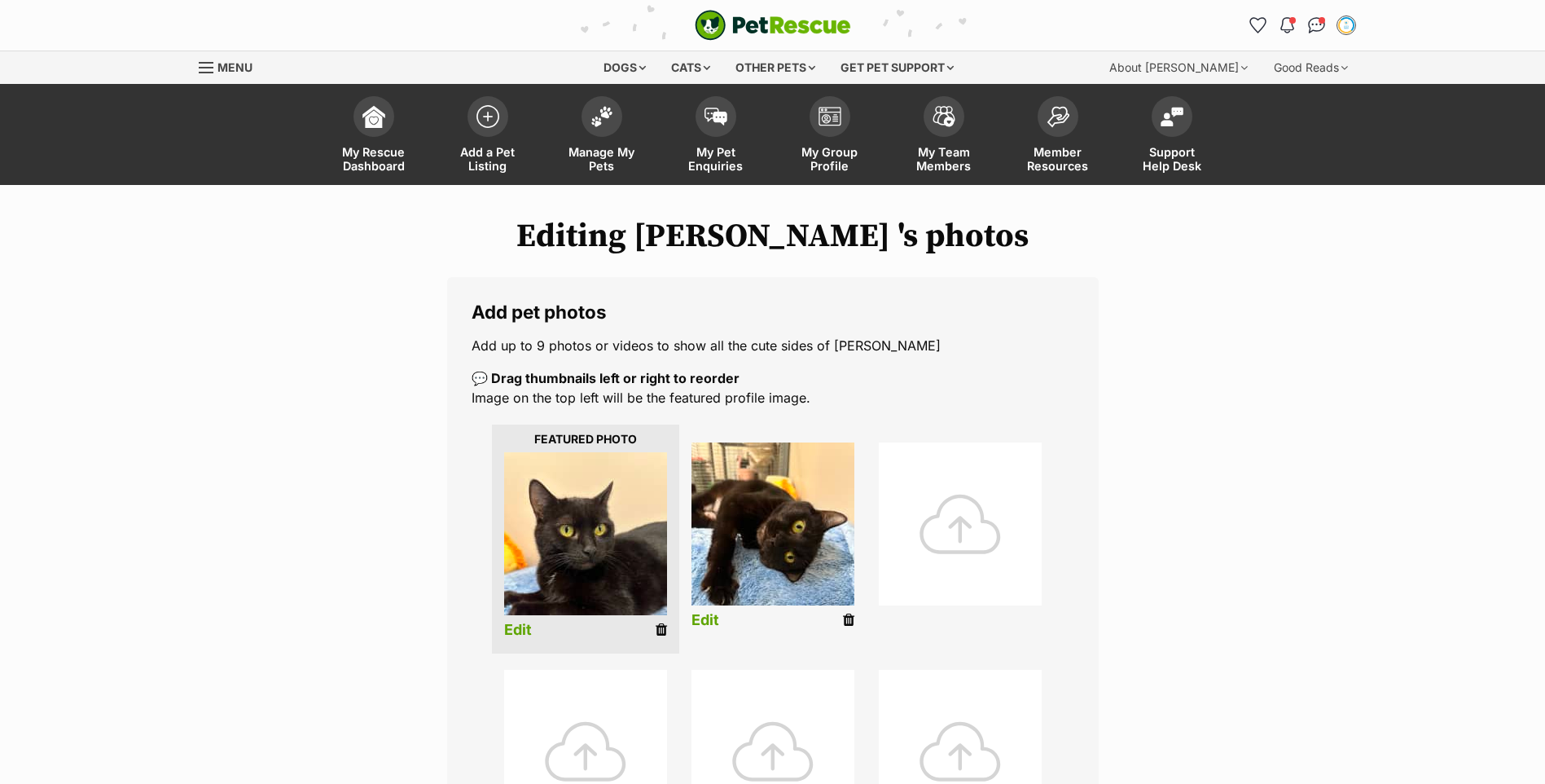
click at [969, 556] on div at bounding box center [961, 524] width 163 height 163
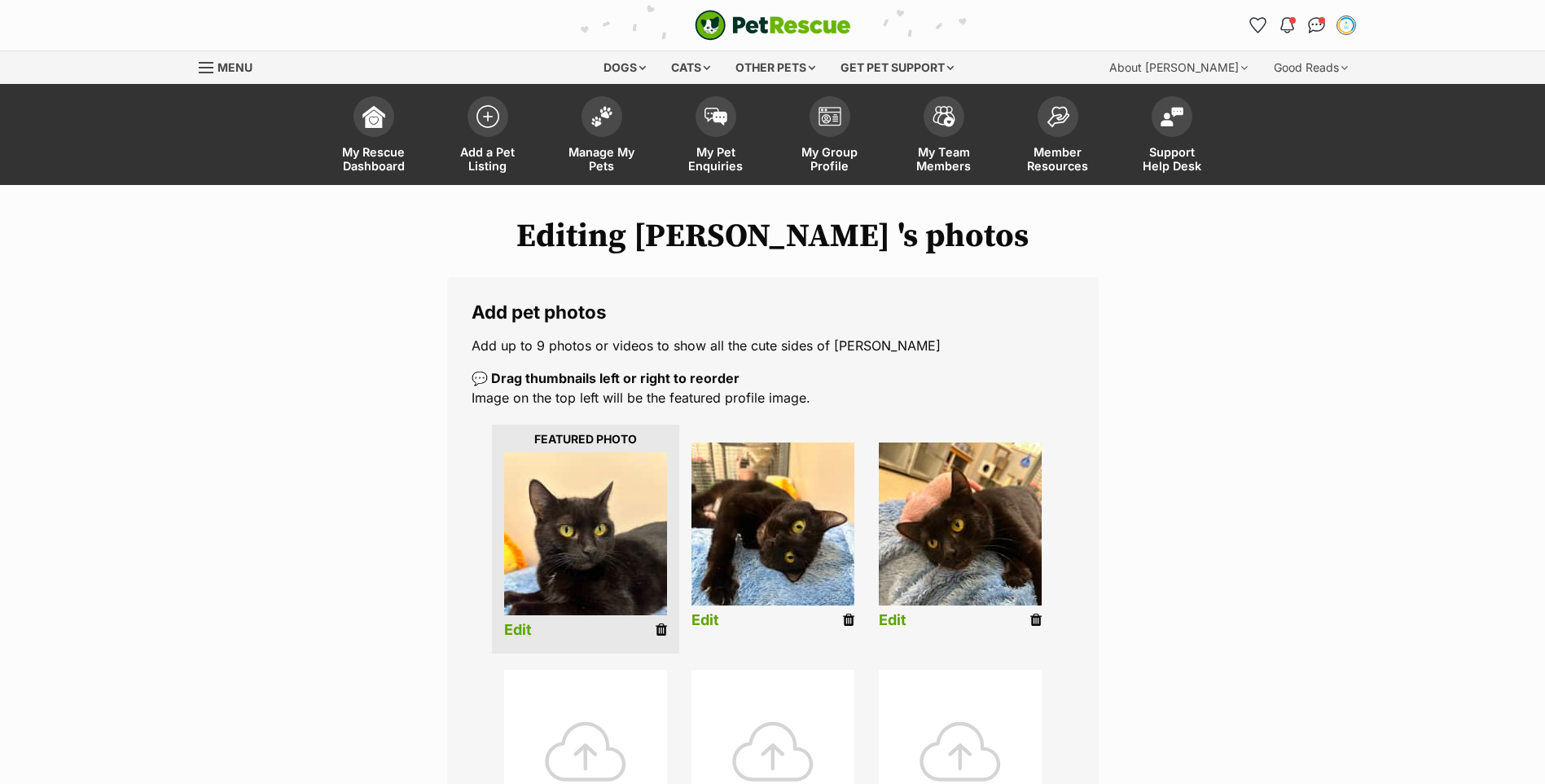
click at [529, 630] on link "Edit" at bounding box center [518, 630] width 27 height 17
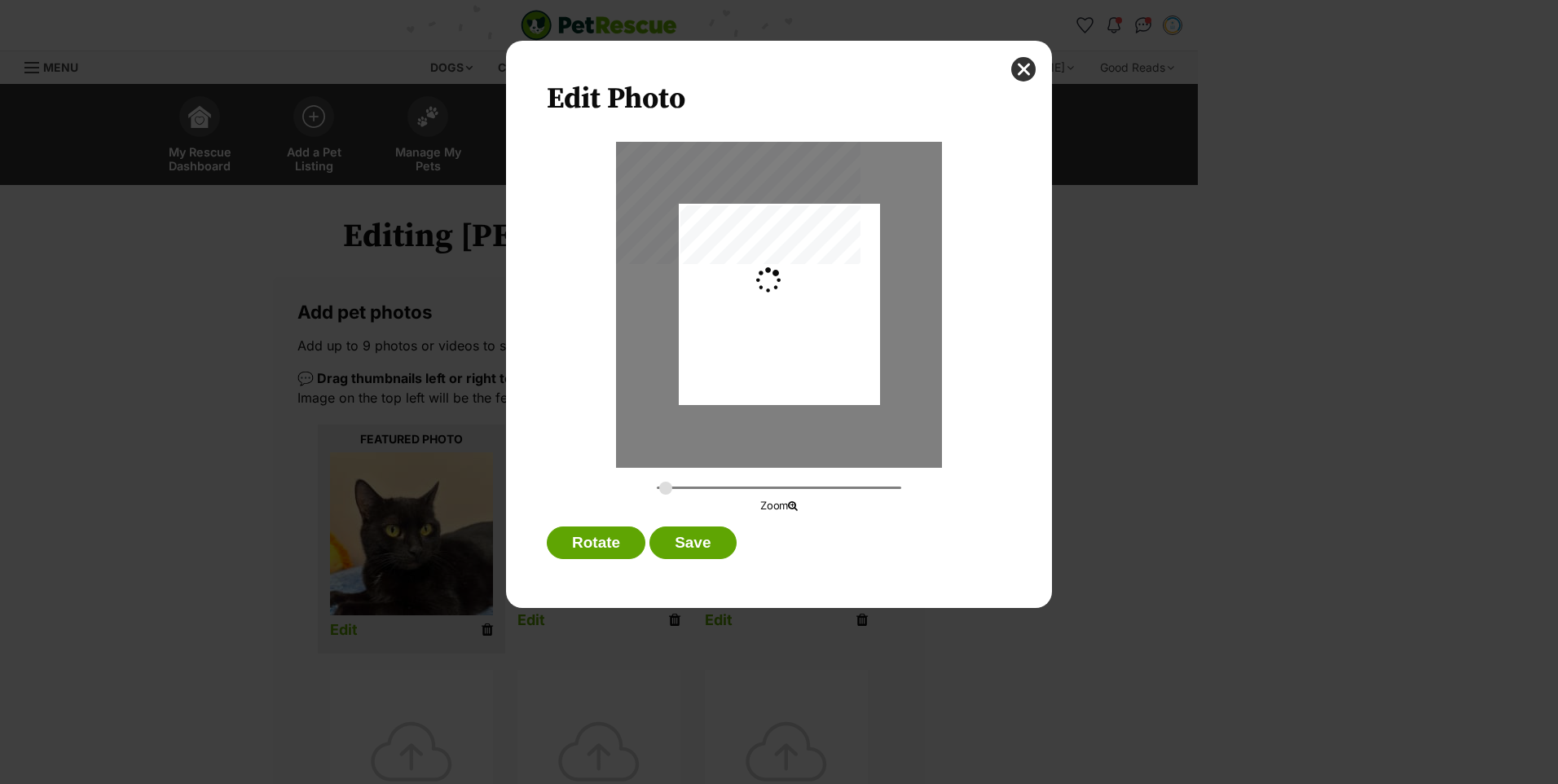
type input "0.2744"
drag, startPoint x: 756, startPoint y: 370, endPoint x: 756, endPoint y: 385, distance: 15.0
click at [756, 385] on div "Dialog Window - Close (Press escape to close)" at bounding box center [779, 319] width 201 height 268
click at [681, 534] on button "Save" at bounding box center [692, 542] width 86 height 33
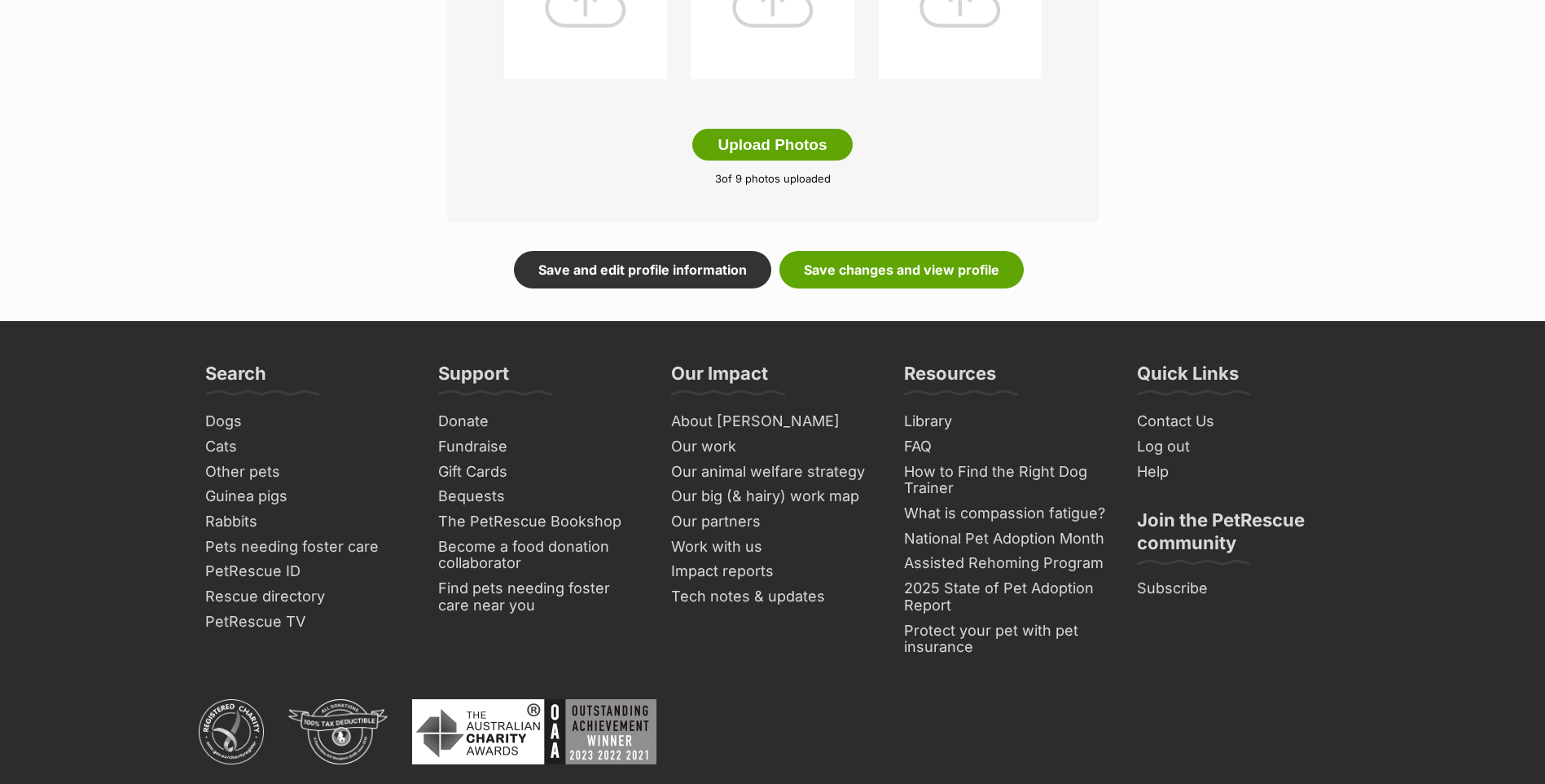
scroll to position [1141, 0]
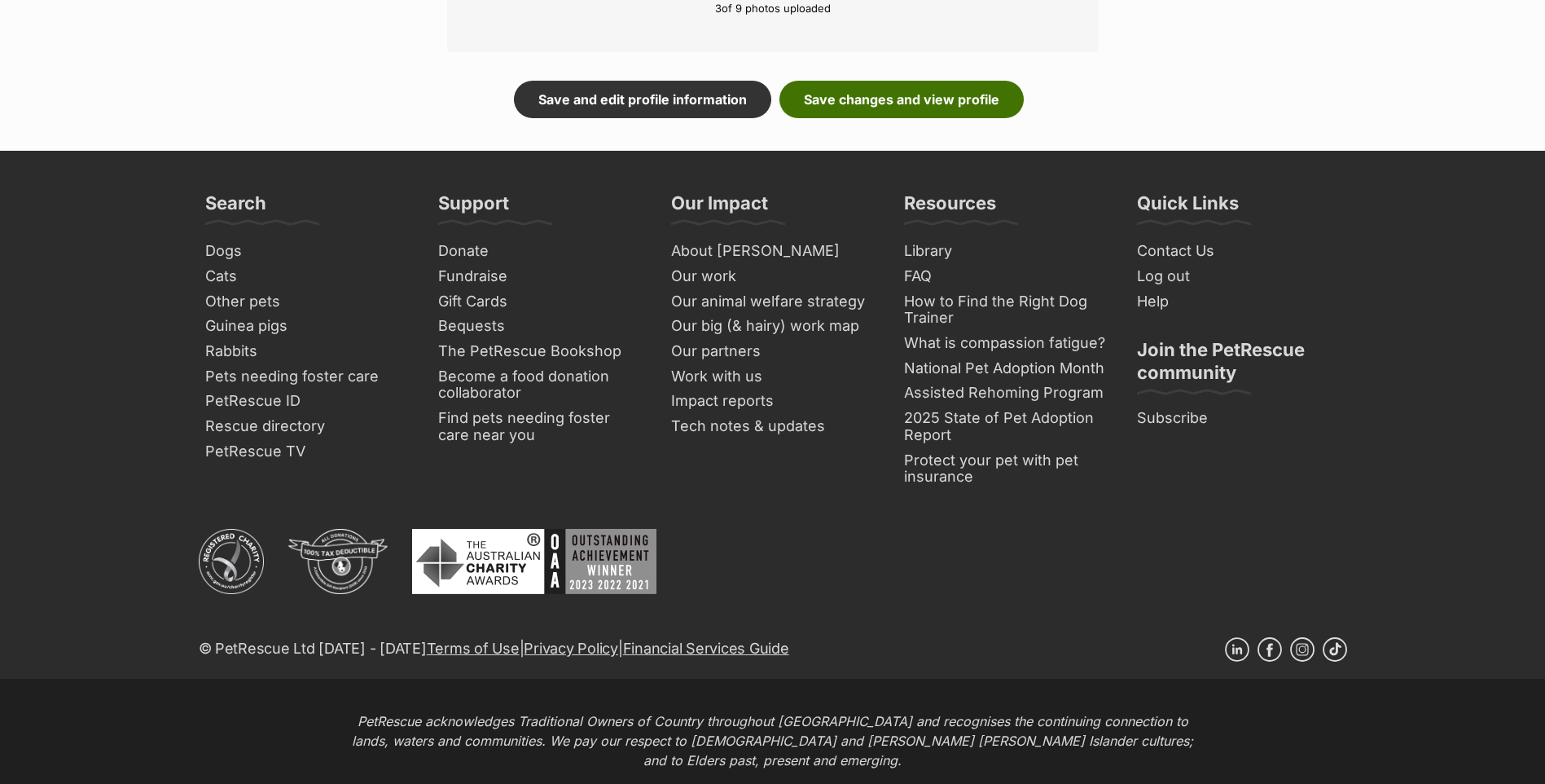
click at [889, 111] on link "Save changes and view profile" at bounding box center [902, 99] width 245 height 37
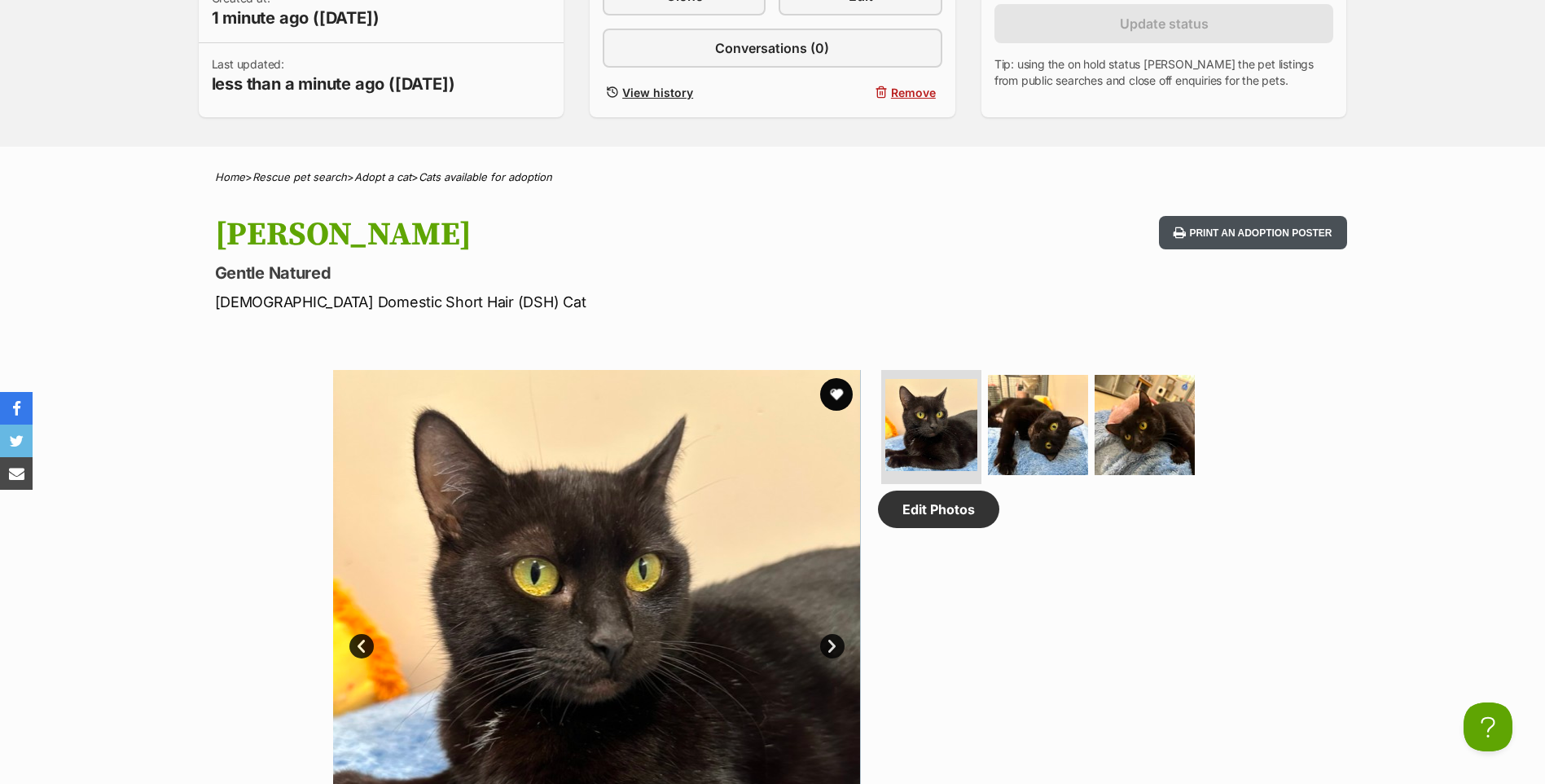
click at [1316, 231] on button "Print an adoption poster" at bounding box center [1252, 232] width 187 height 34
